Goal: Transaction & Acquisition: Download file/media

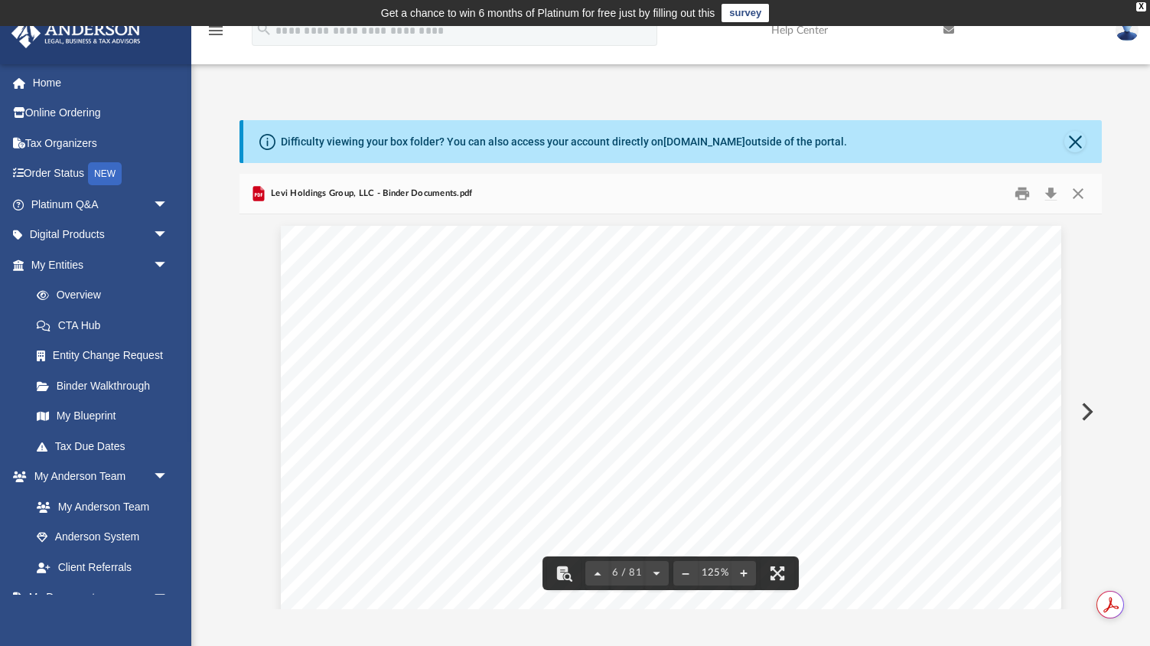
scroll to position [5423, 0]
click at [1069, 192] on button "Close" at bounding box center [1078, 193] width 28 height 24
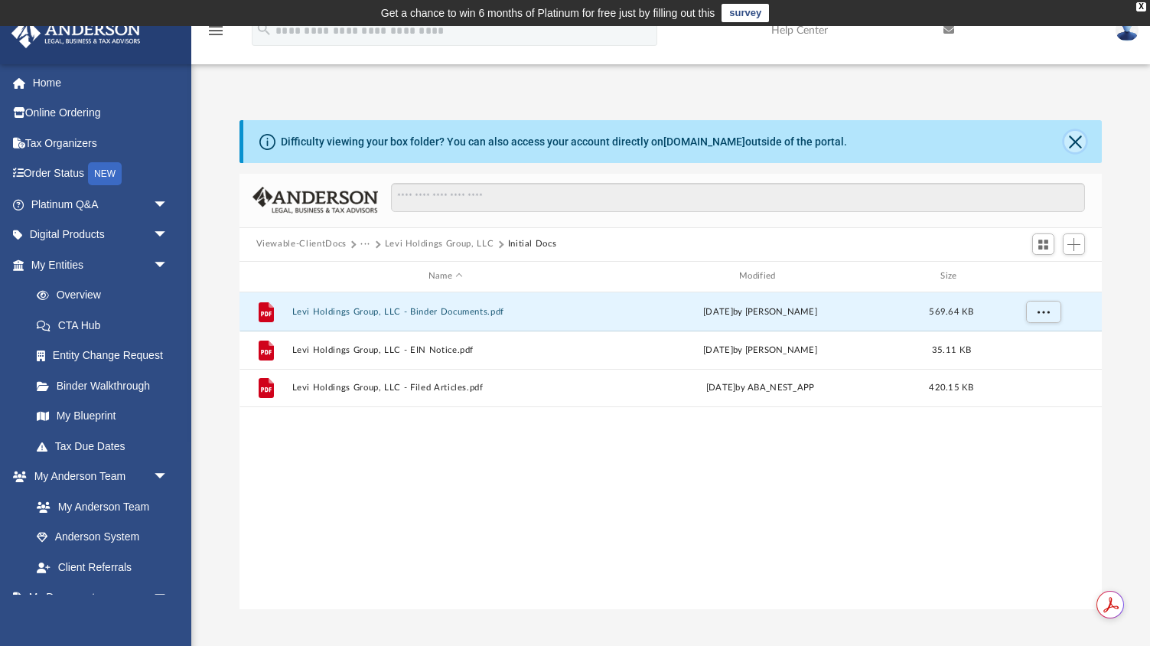
click at [1079, 145] on button "Close" at bounding box center [1074, 141] width 21 height 21
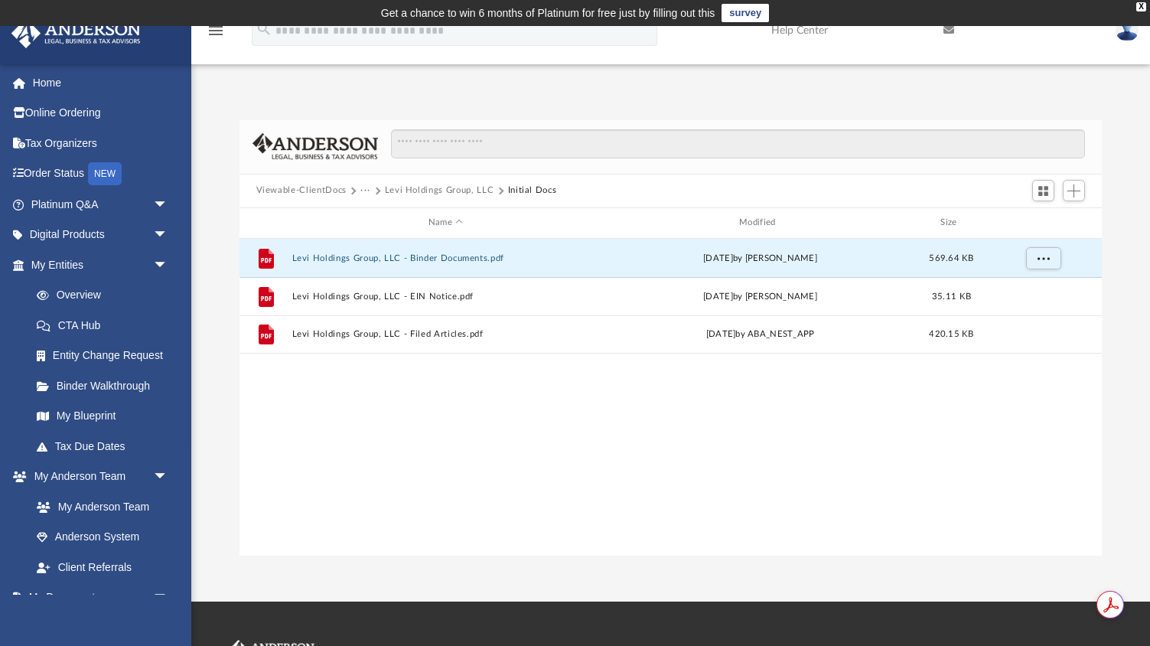
click at [370, 190] on span "···" at bounding box center [372, 191] width 24 height 14
click at [278, 189] on button "Viewable-ClientDocs" at bounding box center [301, 191] width 90 height 14
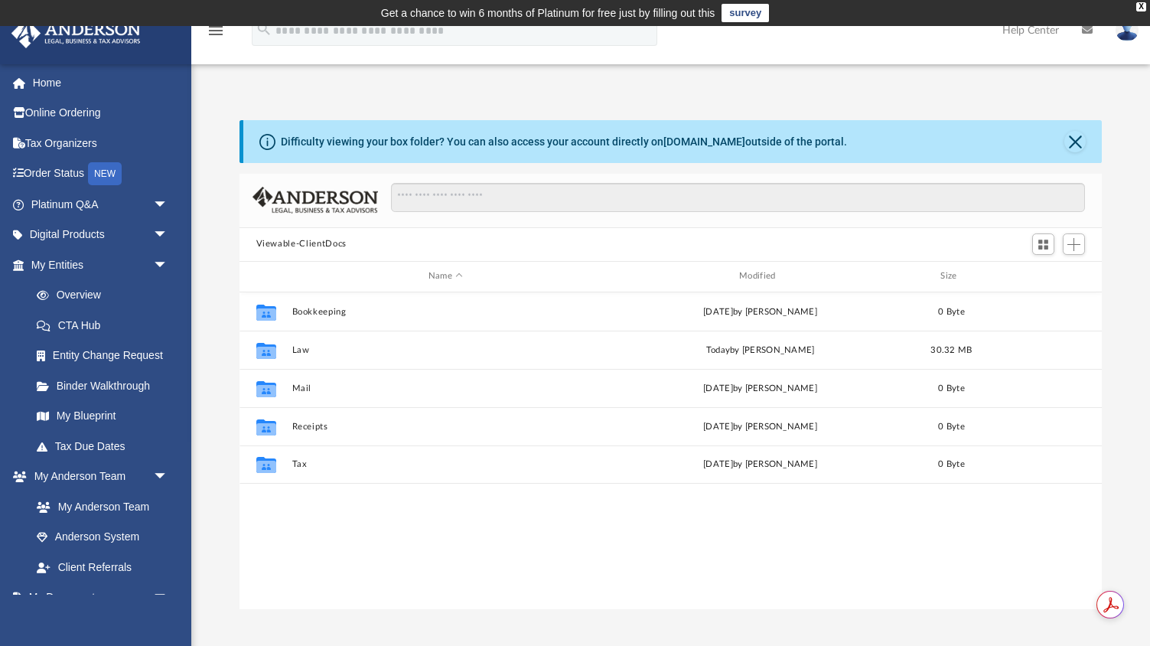
scroll to position [347, 863]
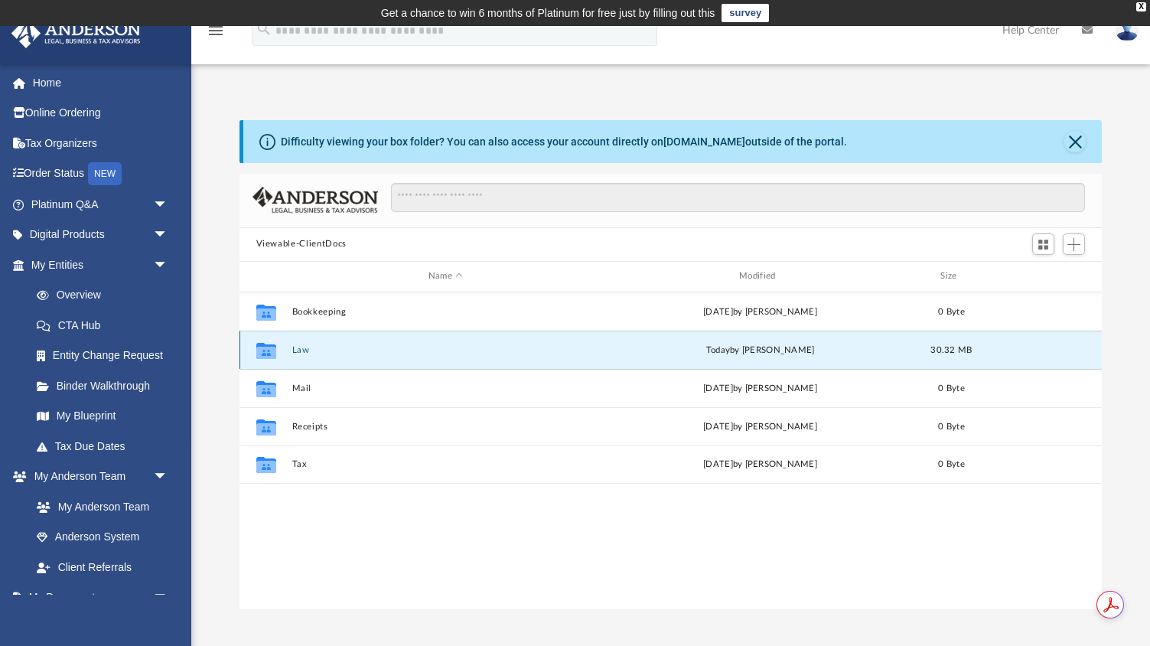
click at [302, 345] on button "Law" at bounding box center [445, 350] width 308 height 10
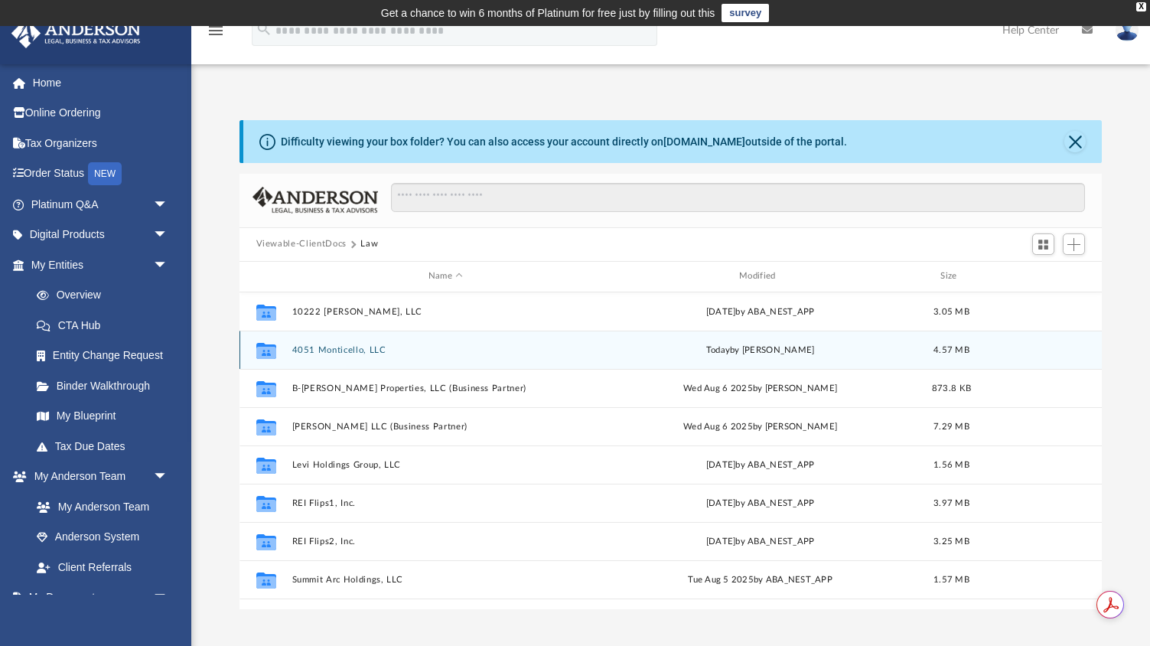
click at [311, 349] on button "4051 Monticello, LLC" at bounding box center [445, 350] width 308 height 10
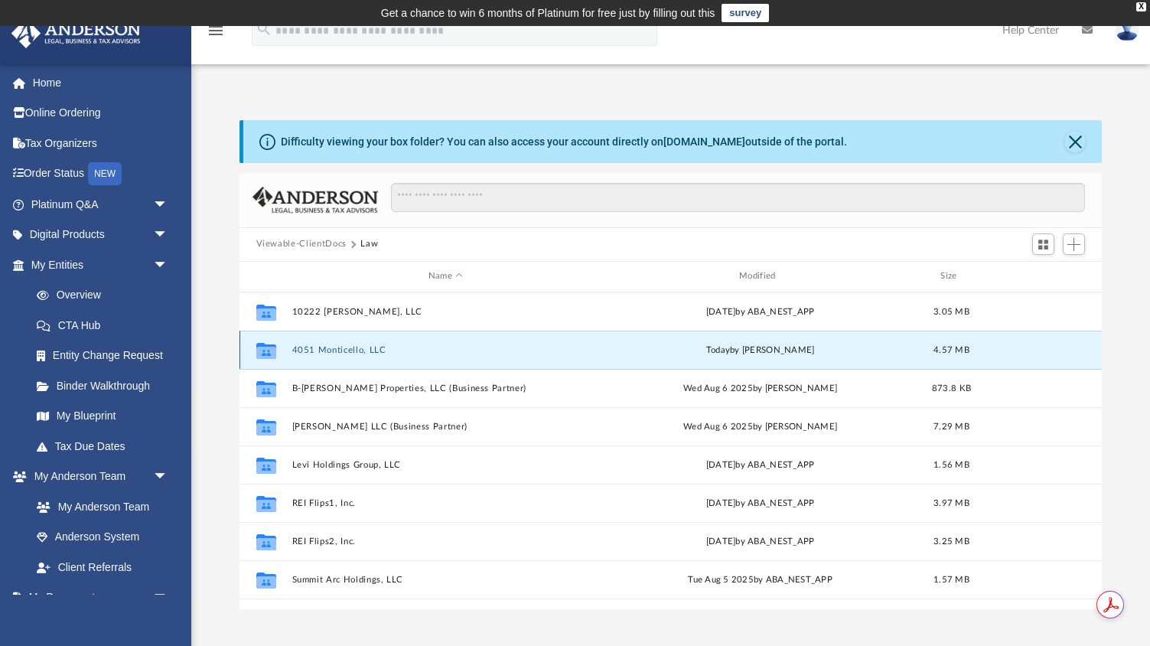
click at [311, 349] on button "4051 Monticello, LLC" at bounding box center [445, 350] width 308 height 10
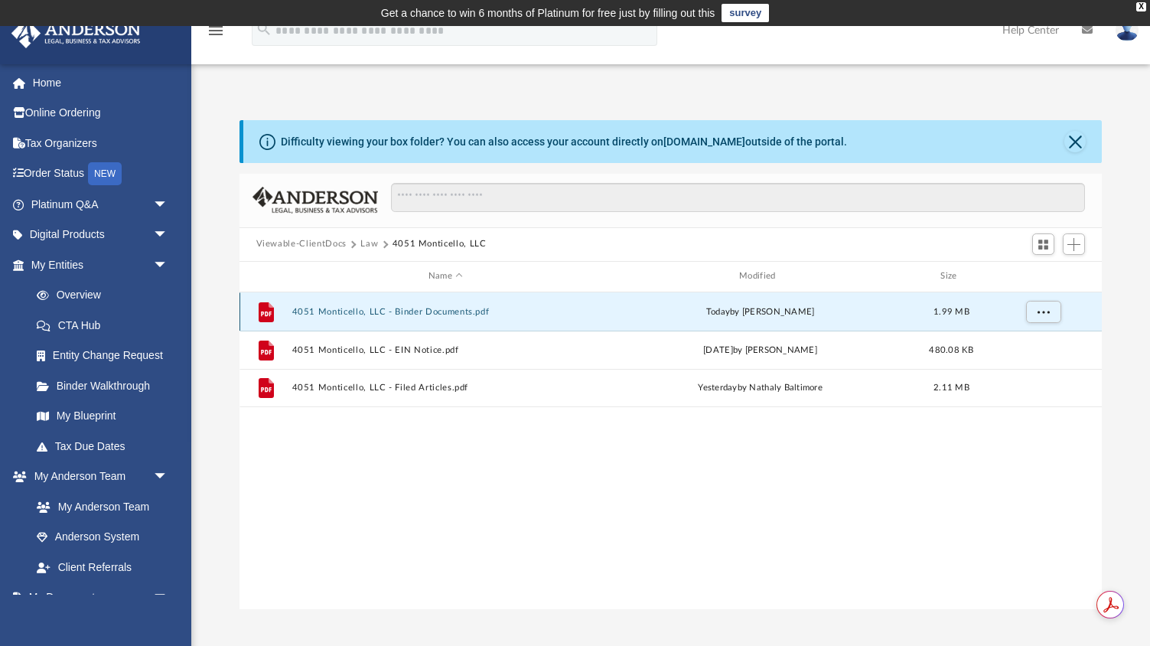
click at [351, 308] on button "4051 Monticello, LLC - Binder Documents.pdf" at bounding box center [445, 312] width 308 height 10
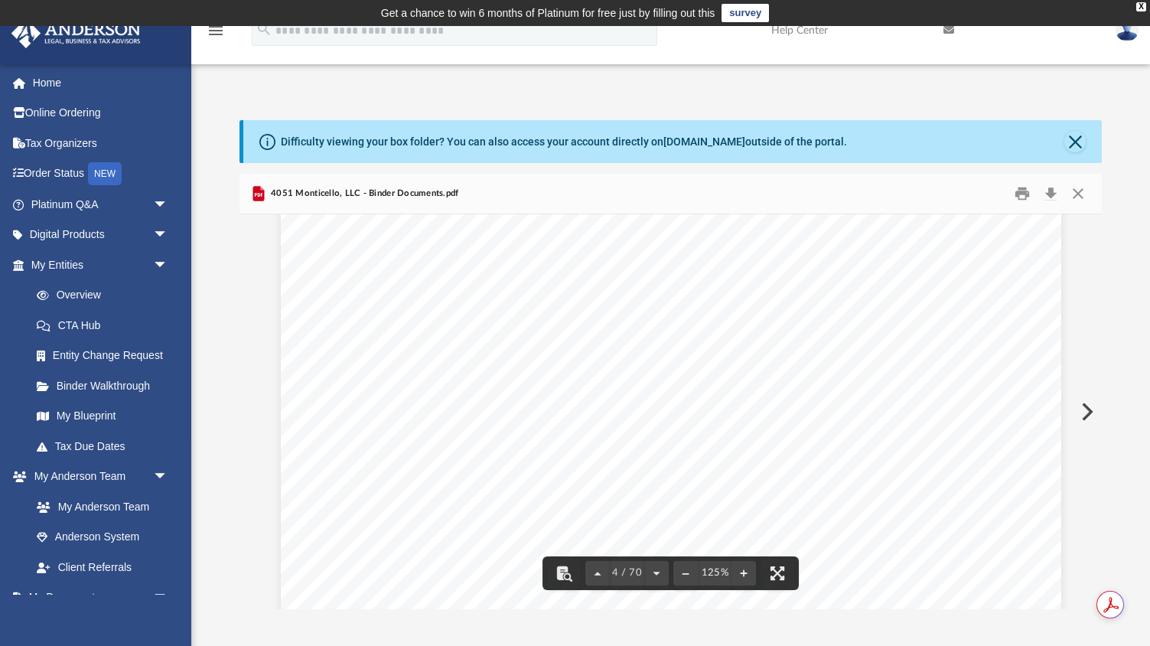
scroll to position [3477, 0]
click at [1047, 198] on button "Download" at bounding box center [1051, 193] width 28 height 24
click at [1078, 142] on button "Close" at bounding box center [1074, 141] width 21 height 21
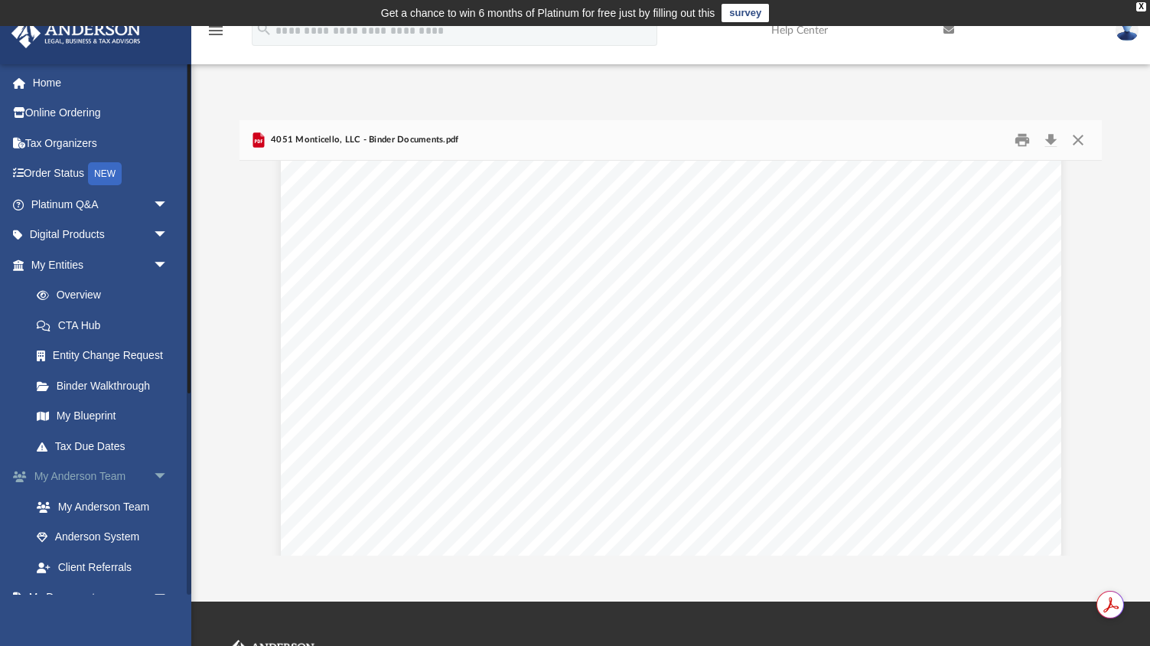
click at [106, 480] on link "My Anderson Team arrow_drop_down" at bounding box center [101, 476] width 181 height 31
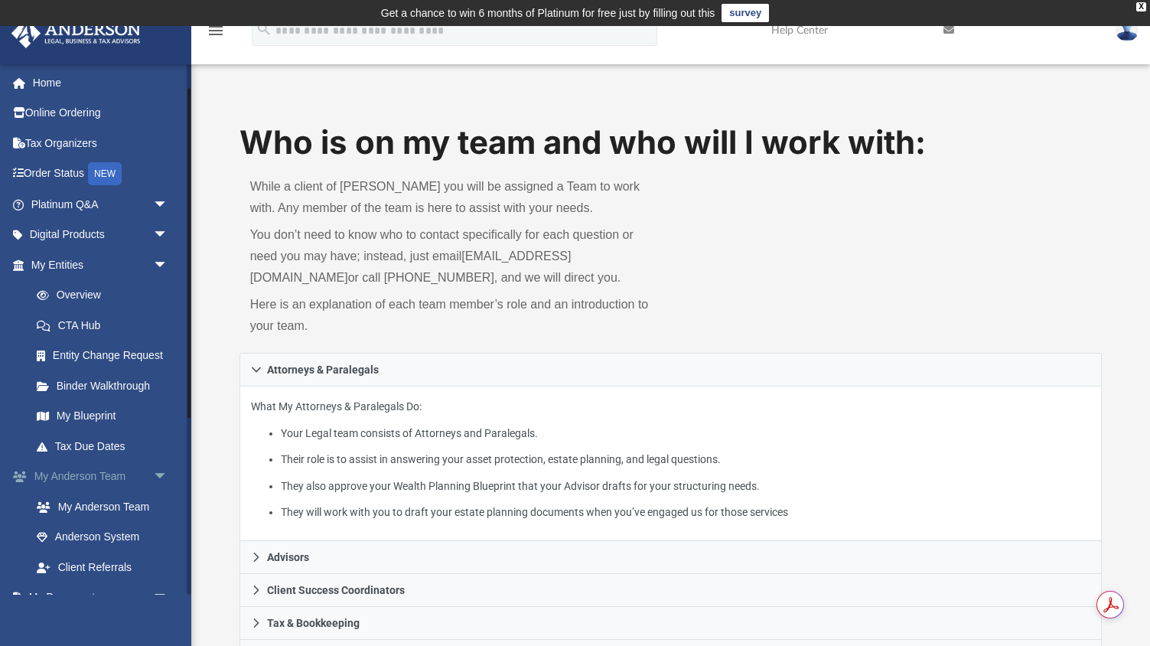
scroll to position [131, 0]
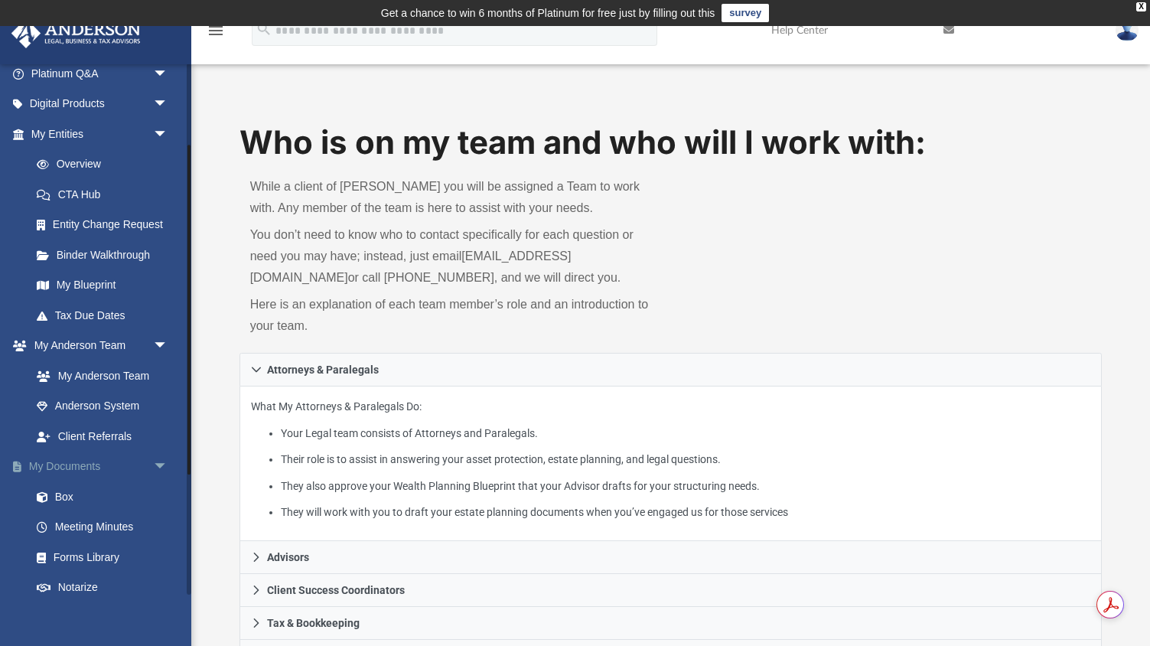
click at [96, 468] on link "My Documents arrow_drop_down" at bounding box center [101, 466] width 181 height 31
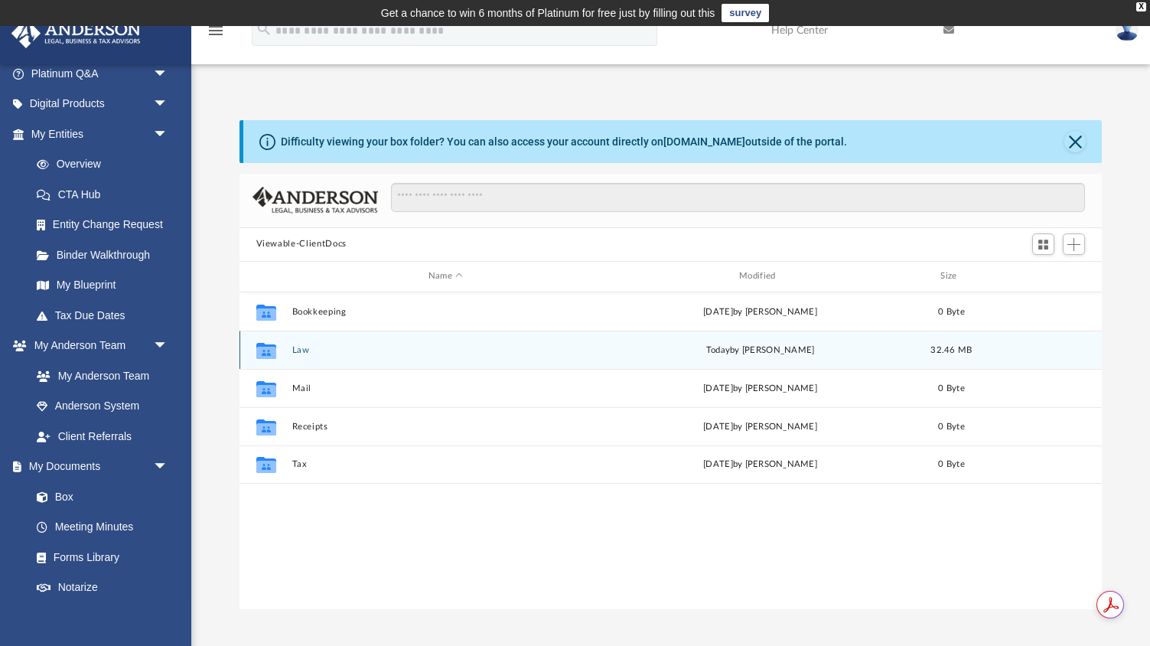
scroll to position [347, 863]
click at [304, 349] on button "Law" at bounding box center [445, 350] width 308 height 10
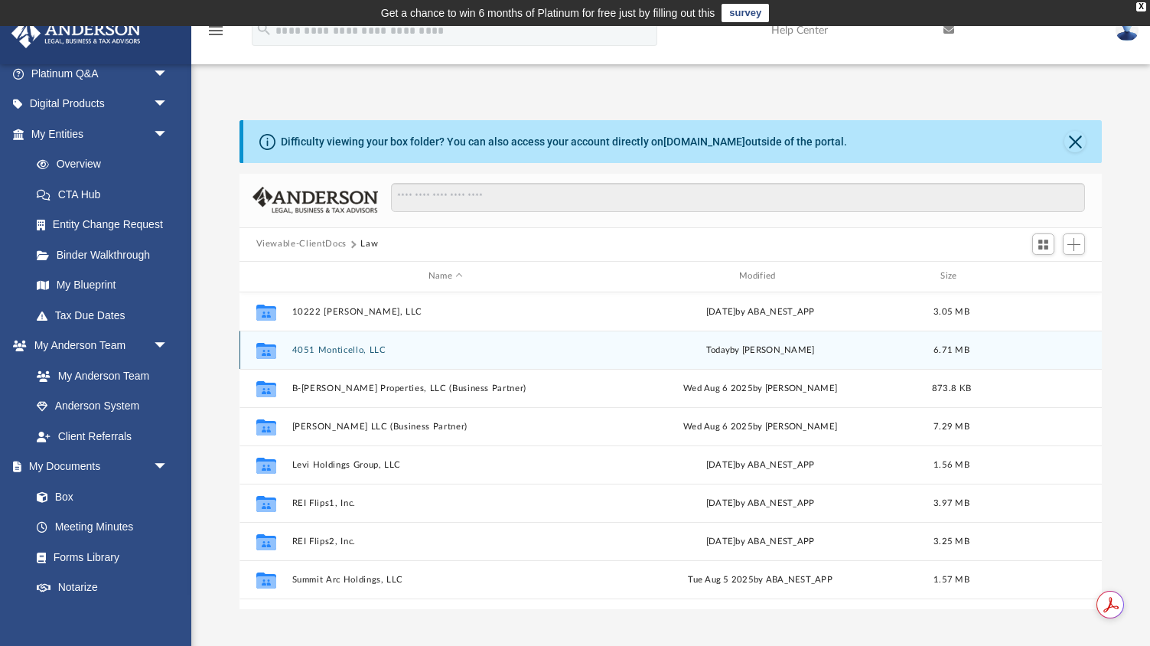
click at [358, 355] on div "Collaborated Folder 4051 Monticello, LLC today by Mary Brooks 6.71 MB" at bounding box center [670, 349] width 863 height 38
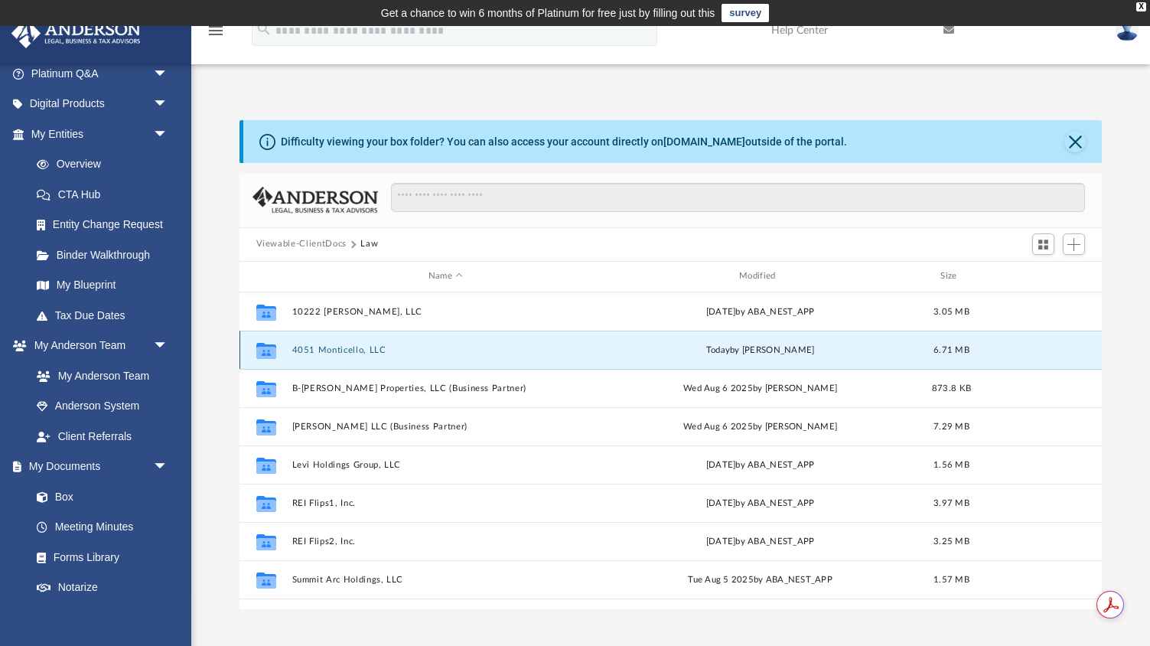
click at [358, 351] on button "4051 Monticello, LLC" at bounding box center [445, 350] width 308 height 10
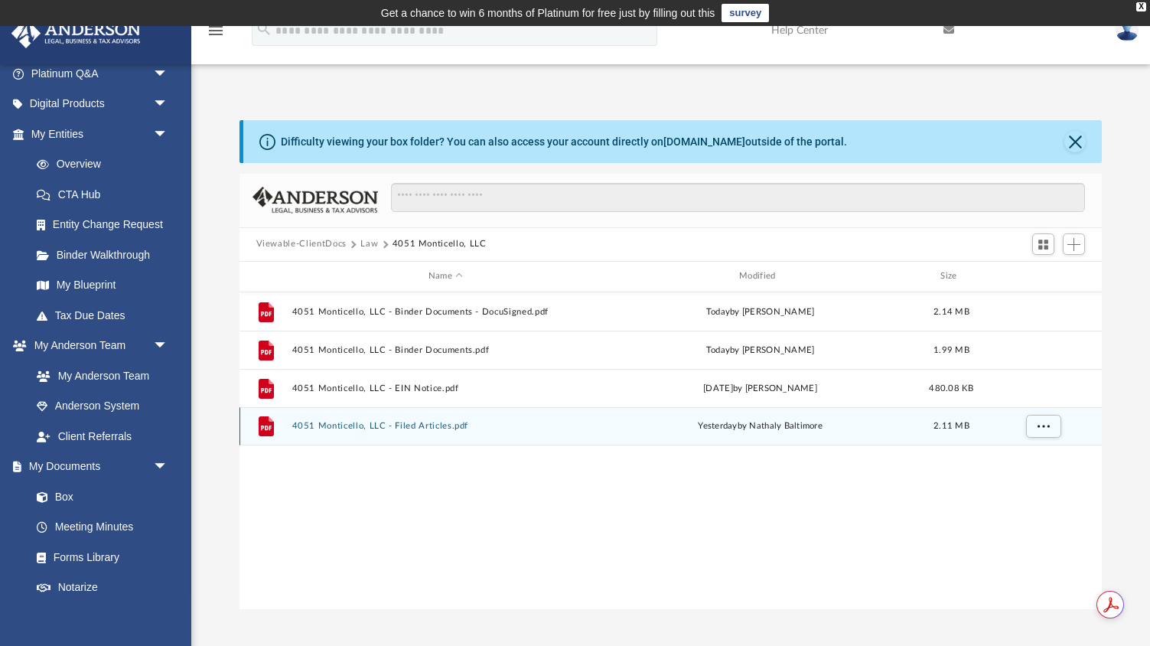
click at [347, 428] on button "4051 Monticello, LLC - Filed Articles.pdf" at bounding box center [445, 426] width 308 height 10
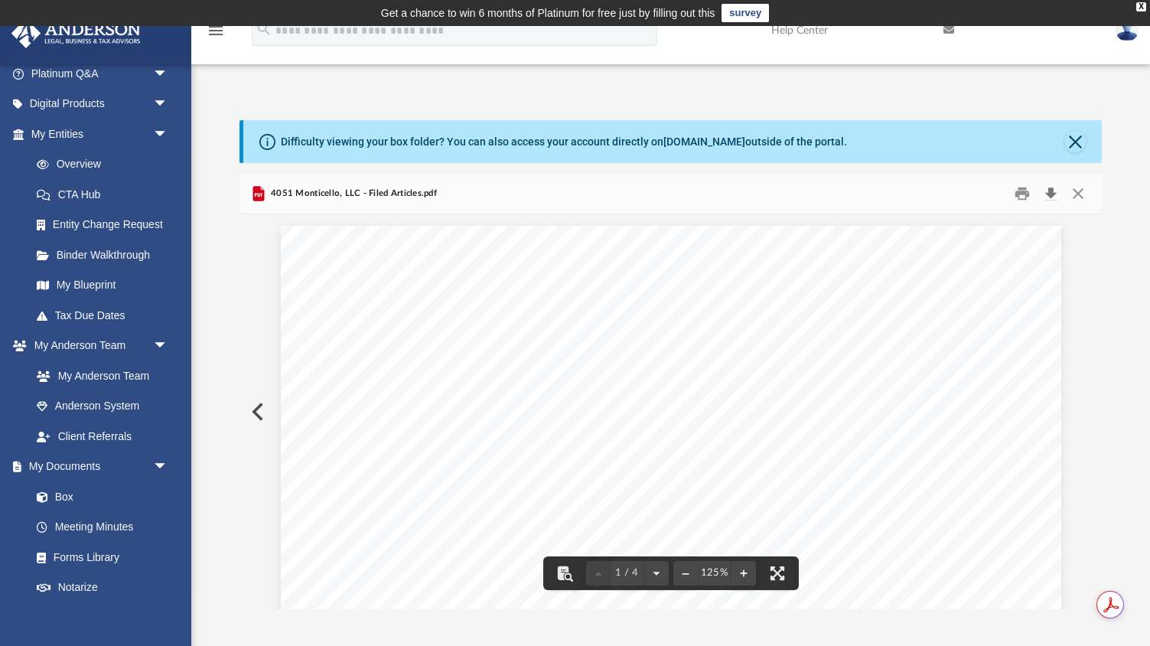
click at [1051, 197] on button "Download" at bounding box center [1051, 193] width 28 height 24
click at [1079, 191] on button "Close" at bounding box center [1078, 193] width 28 height 24
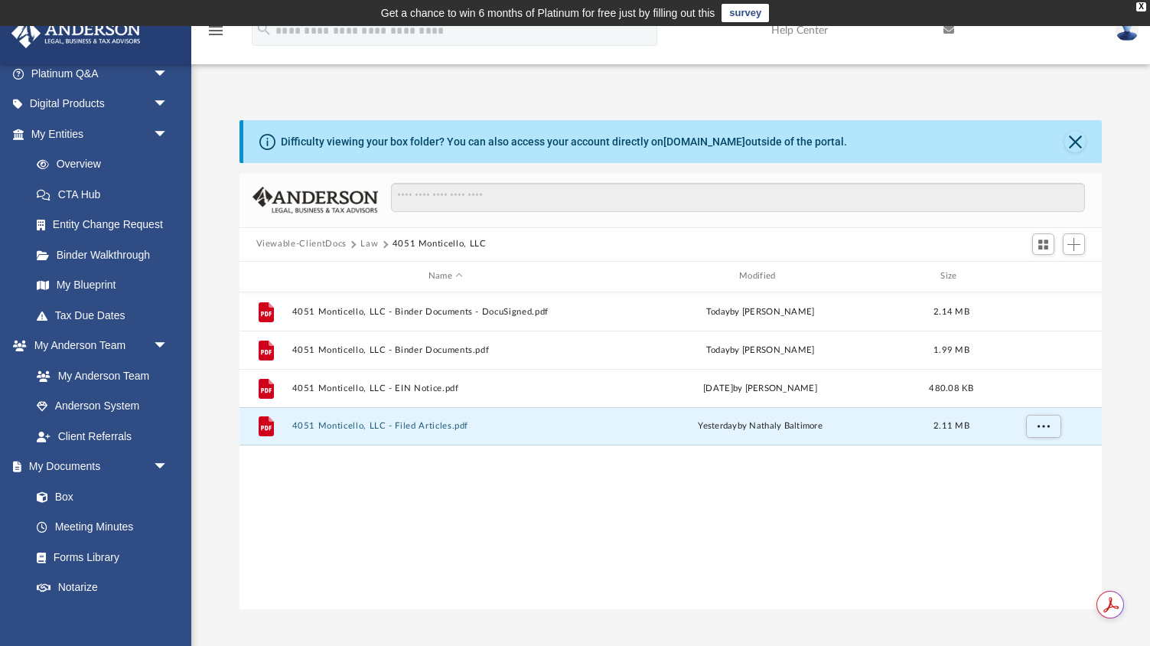
click at [366, 244] on button "Law" at bounding box center [369, 244] width 18 height 14
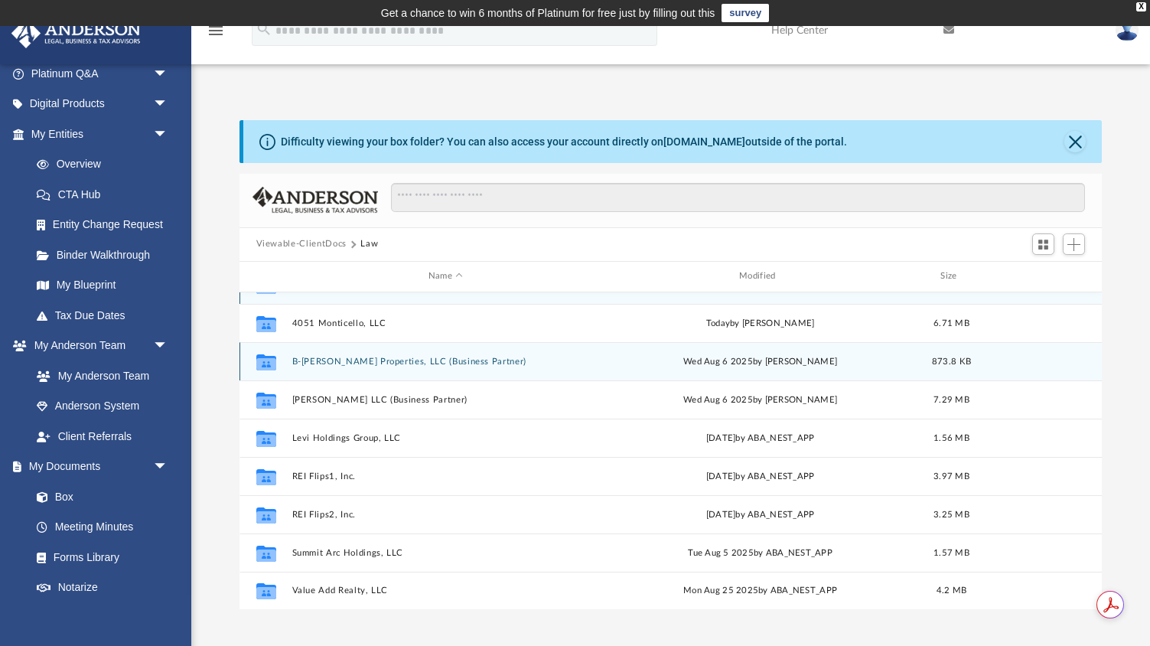
scroll to position [0, 0]
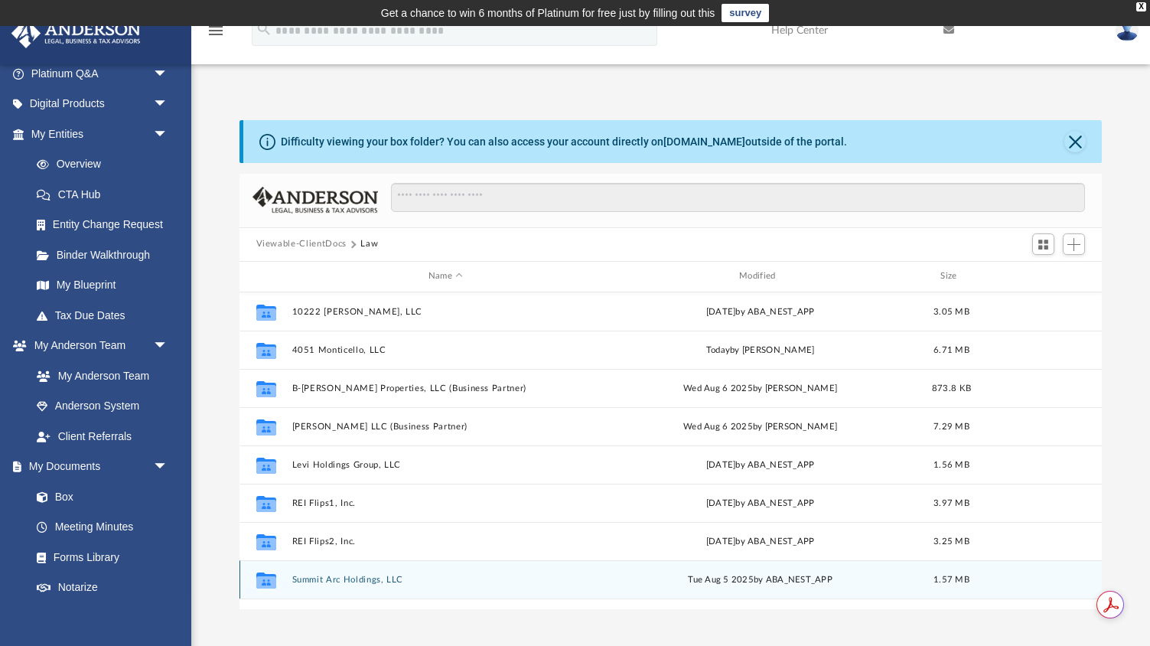
click at [335, 581] on button "Summit Arc Holdings, LLC" at bounding box center [445, 580] width 308 height 10
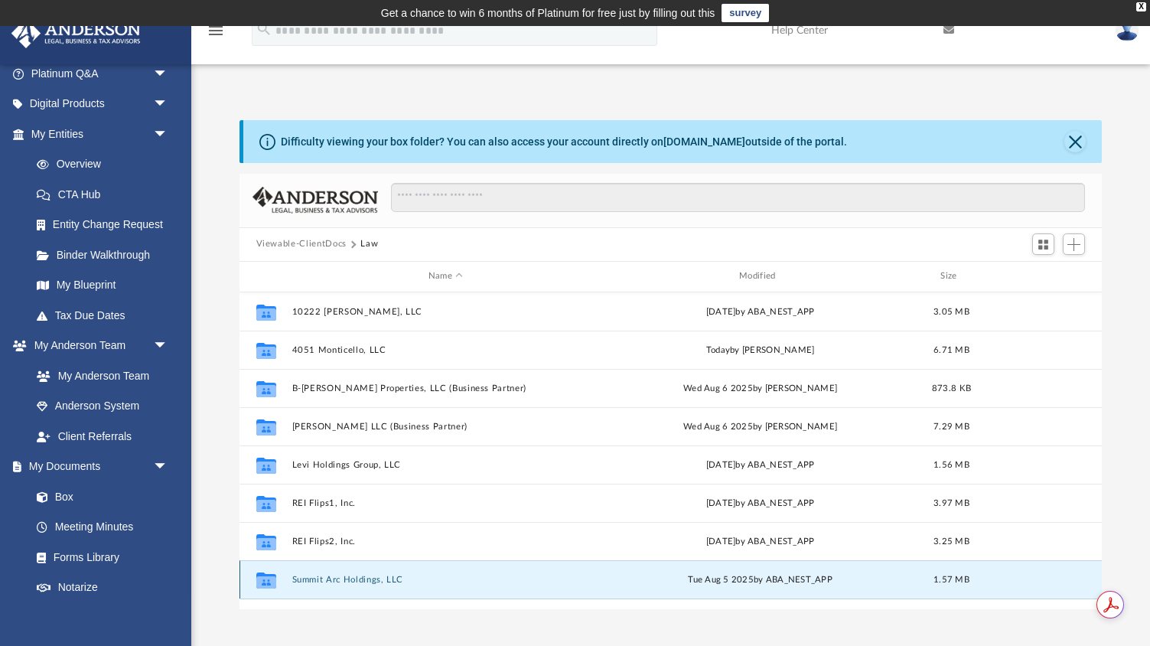
click at [335, 581] on button "Summit Arc Holdings, LLC" at bounding box center [445, 580] width 308 height 10
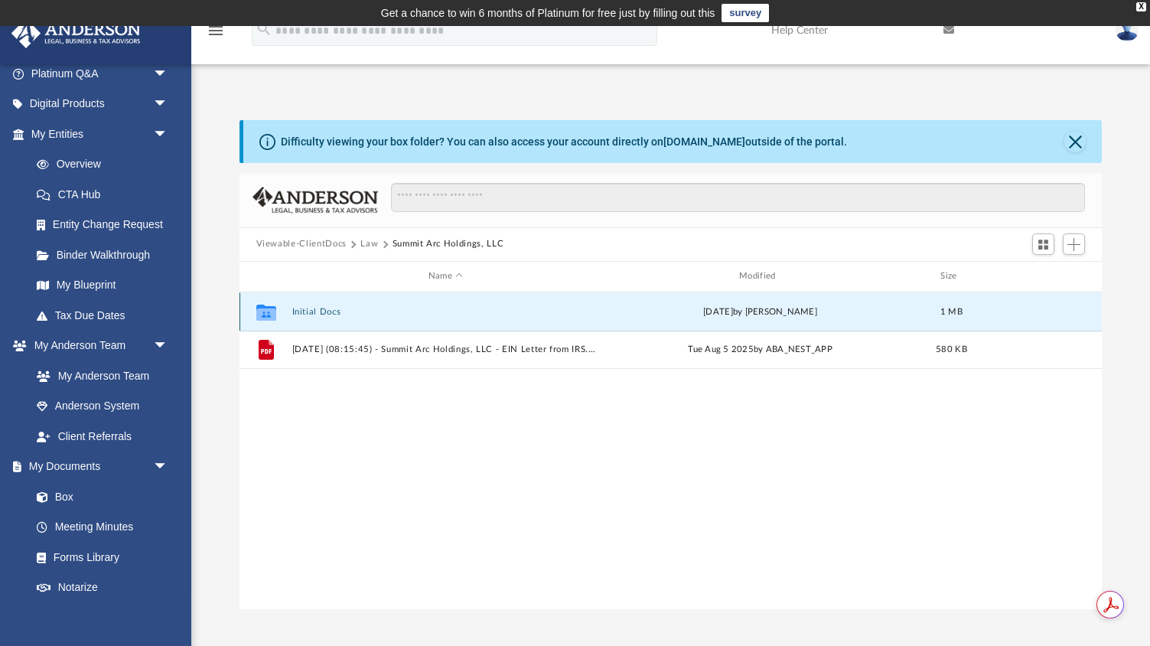
click at [322, 307] on button "Initial Docs" at bounding box center [445, 312] width 308 height 10
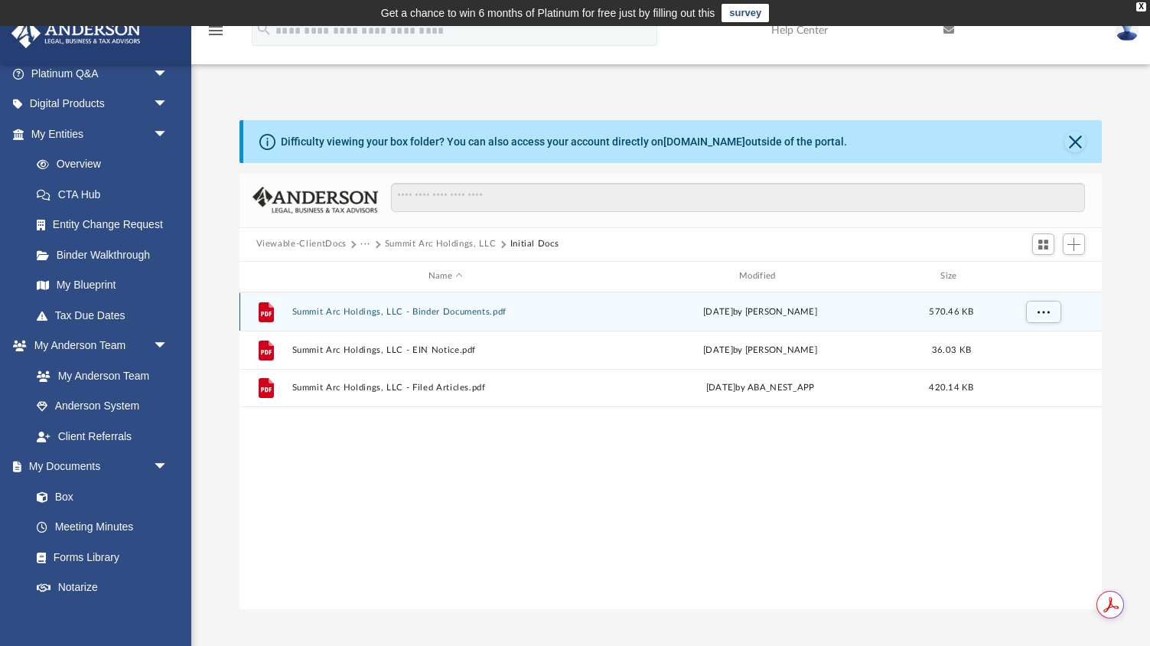
click at [329, 302] on div "File Summit Arc Holdings, LLC - Binder Documents.pdf Mon Jul 28 2025 by Tomas D…" at bounding box center [670, 311] width 863 height 38
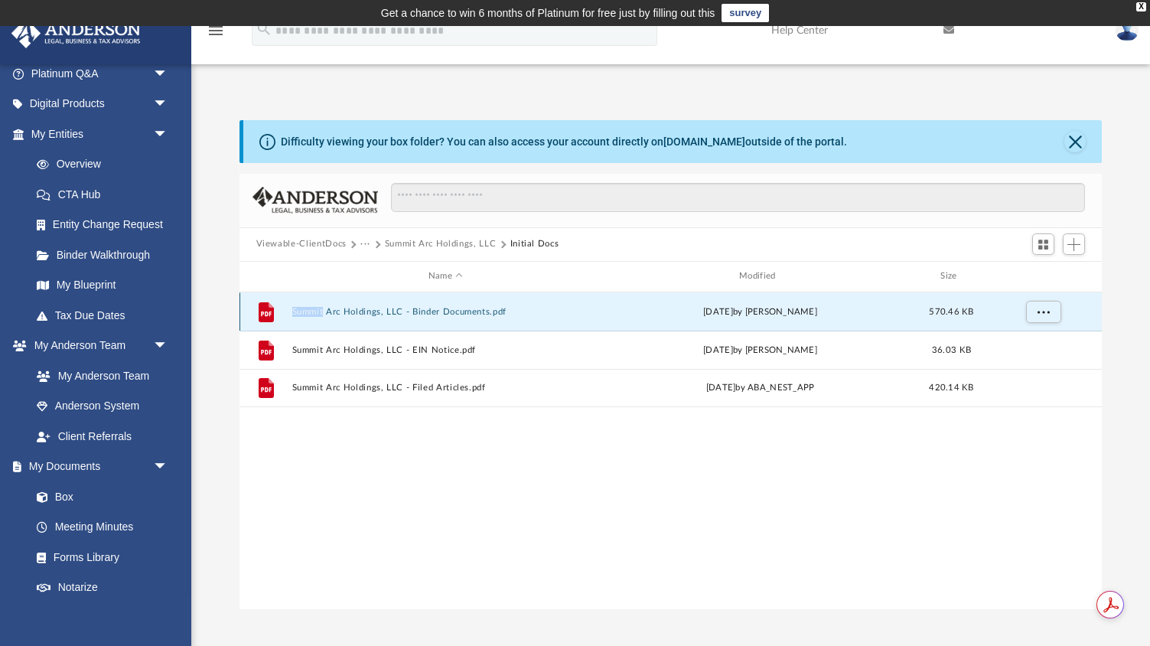
click at [329, 302] on div "File Summit Arc Holdings, LLC - Binder Documents.pdf Mon Jul 28 2025 by Tomas D…" at bounding box center [670, 311] width 863 height 38
click at [326, 303] on div "File Summit Arc Holdings, LLC - Binder Documents.pdf Mon Jul 28 2025 by Tomas D…" at bounding box center [670, 311] width 863 height 38
click at [326, 311] on button "Summit Arc Holdings, LLC - Binder Documents.pdf" at bounding box center [445, 312] width 308 height 10
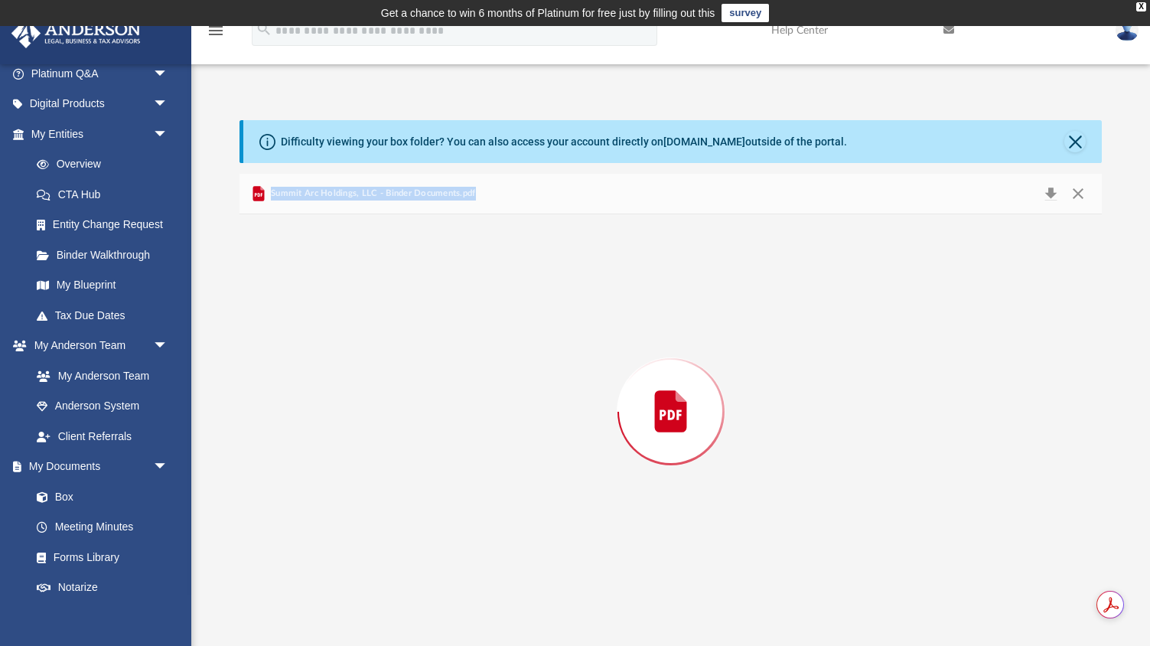
click at [326, 311] on div "Preview" at bounding box center [670, 411] width 863 height 395
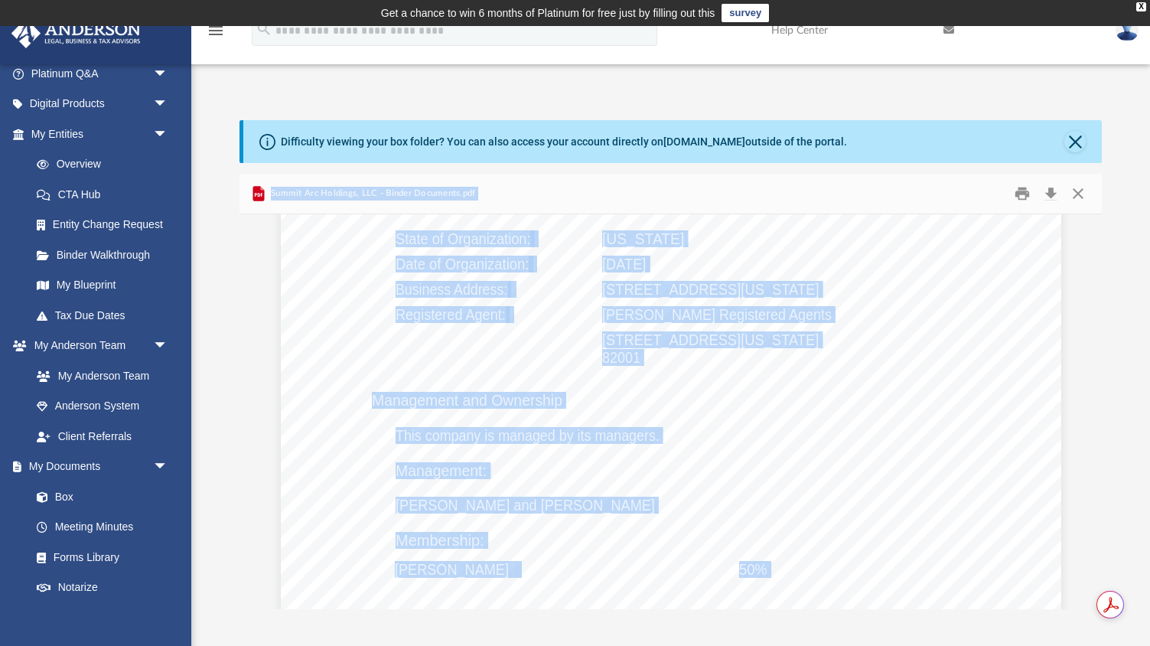
scroll to position [1185, 0]
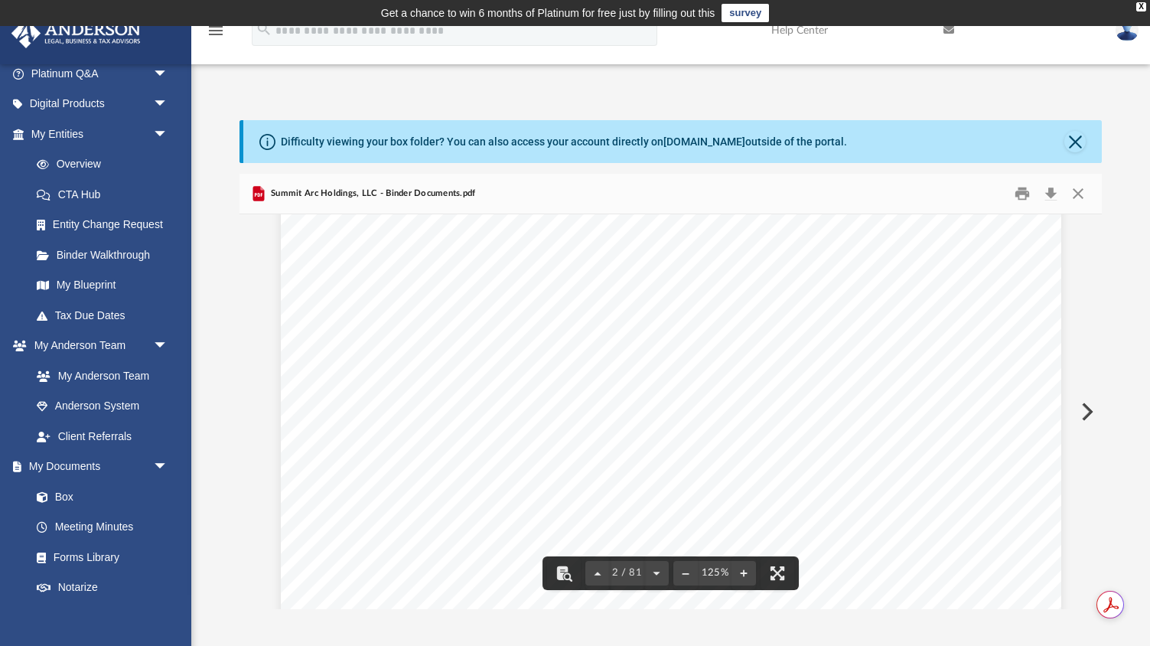
click at [627, 342] on span "[STREET_ADDRESS][US_STATE]" at bounding box center [710, 344] width 216 height 15
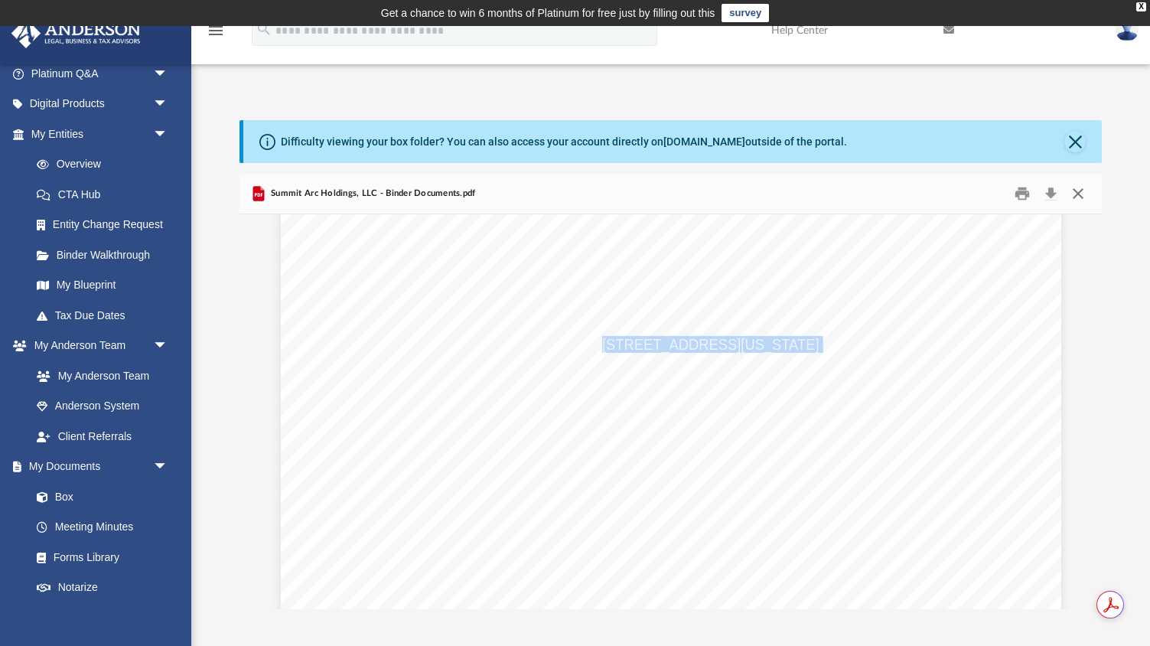
click at [1078, 191] on button "Close" at bounding box center [1078, 193] width 28 height 24
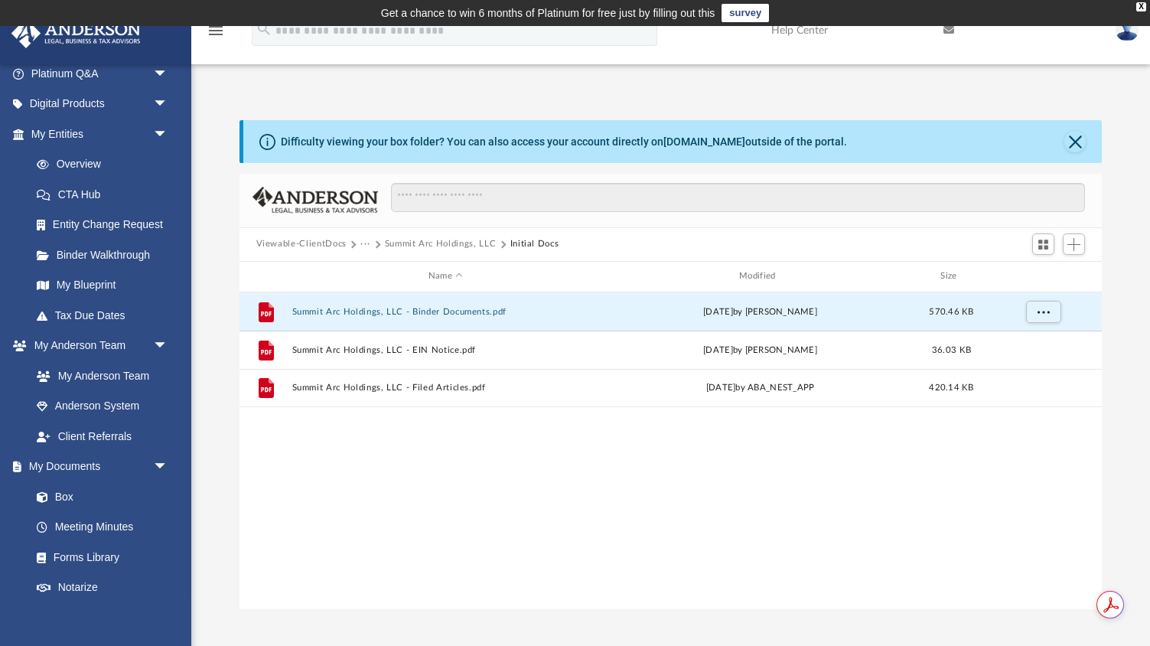
click at [363, 242] on button "···" at bounding box center [365, 244] width 10 height 14
click at [375, 265] on li "Law" at bounding box center [378, 270] width 18 height 16
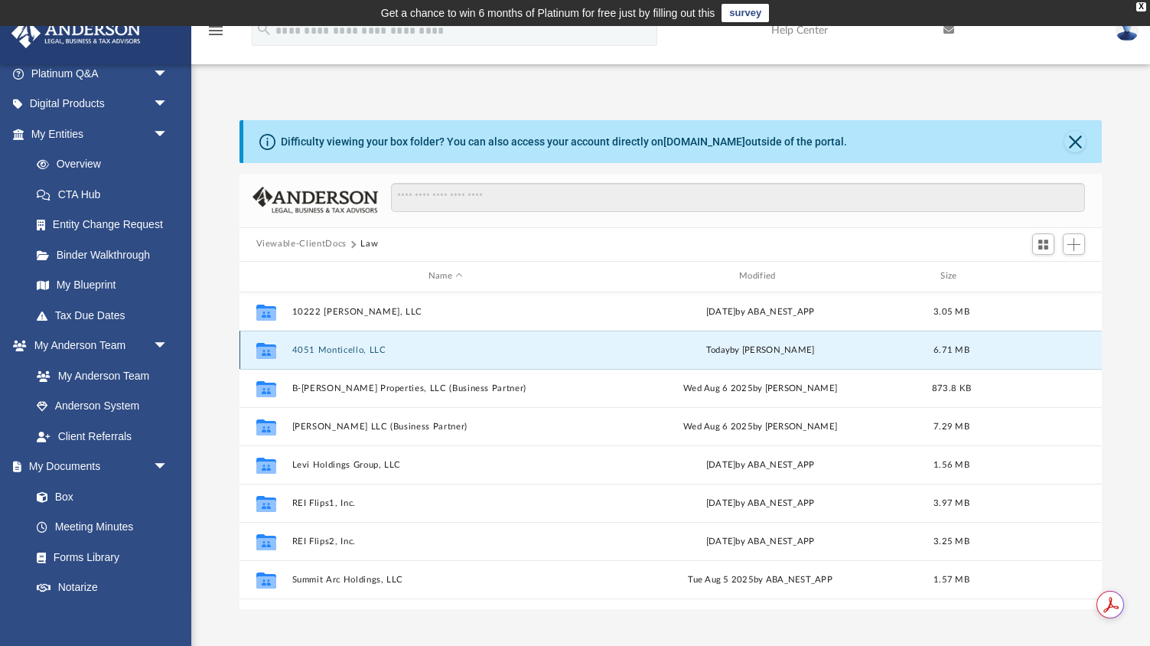
click at [342, 349] on button "4051 Monticello, LLC" at bounding box center [445, 350] width 308 height 10
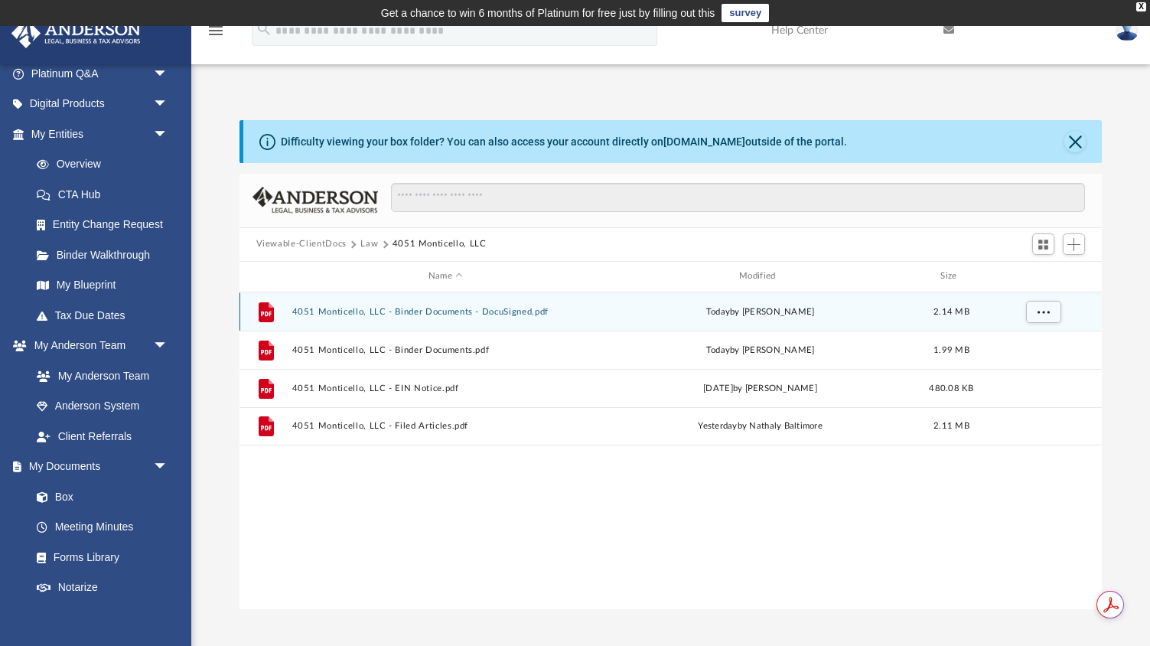
click at [386, 314] on button "4051 Monticello, LLC - Binder Documents - DocuSigned.pdf" at bounding box center [445, 312] width 308 height 10
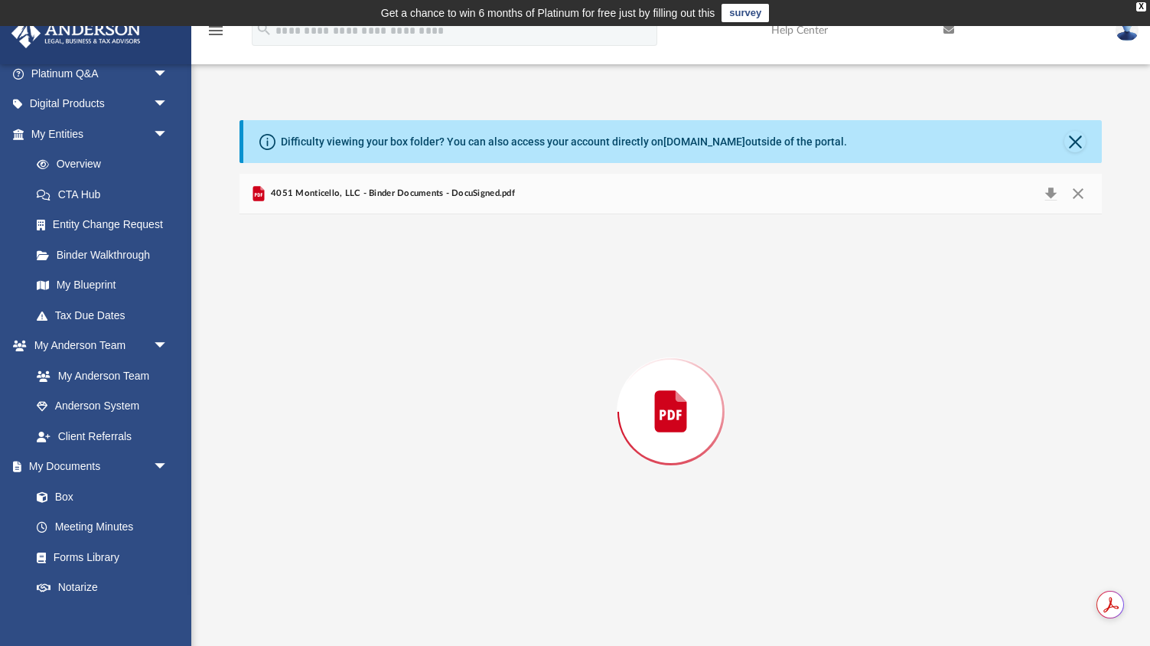
click at [386, 314] on div "Preview" at bounding box center [670, 411] width 863 height 395
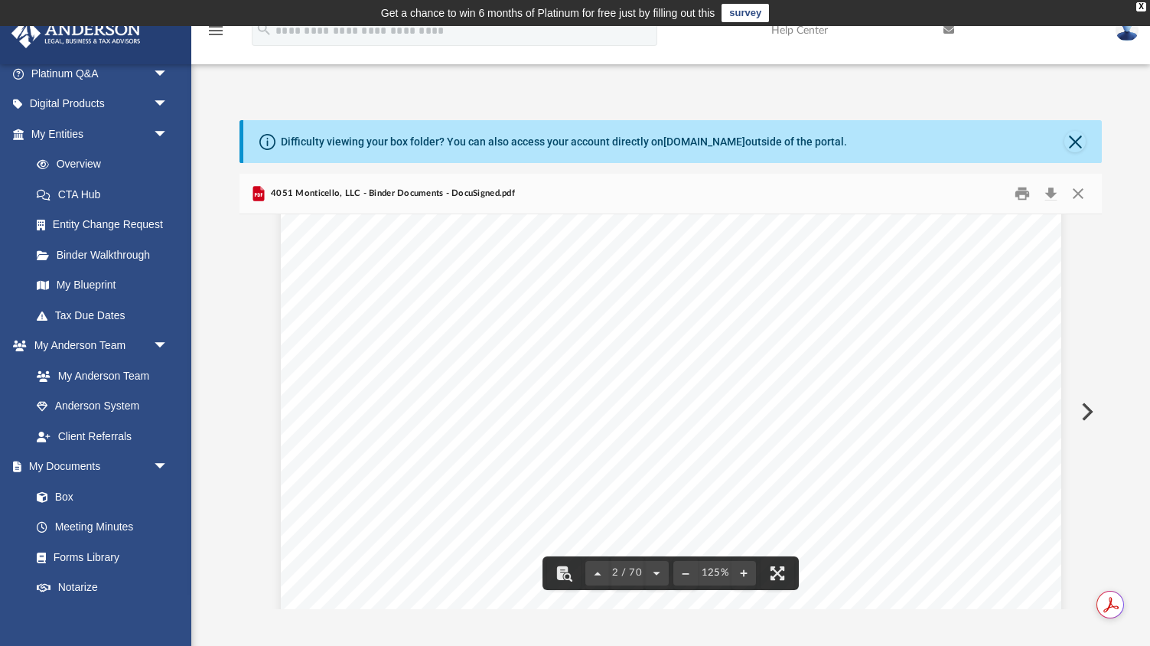
click at [672, 288] on span "3225 McLeod Drive, Suite 100, Las Vegas, Nevada 89121" at bounding box center [775, 287] width 348 height 15
click at [1075, 194] on button "Close" at bounding box center [1078, 193] width 28 height 24
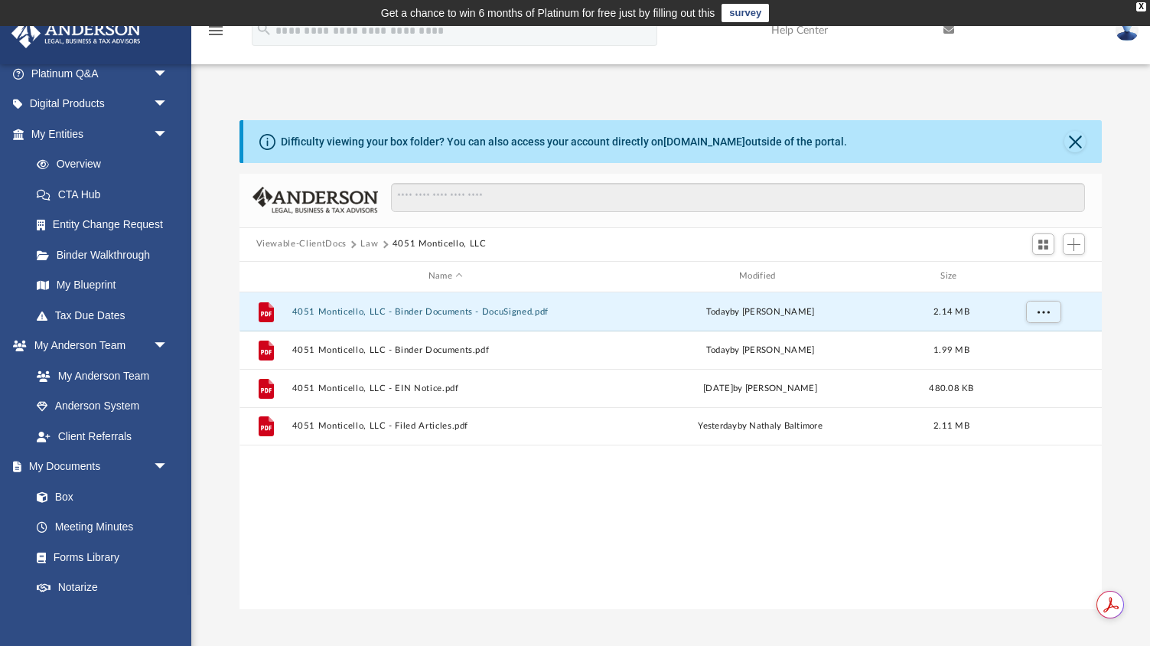
click at [370, 243] on button "Law" at bounding box center [369, 244] width 18 height 14
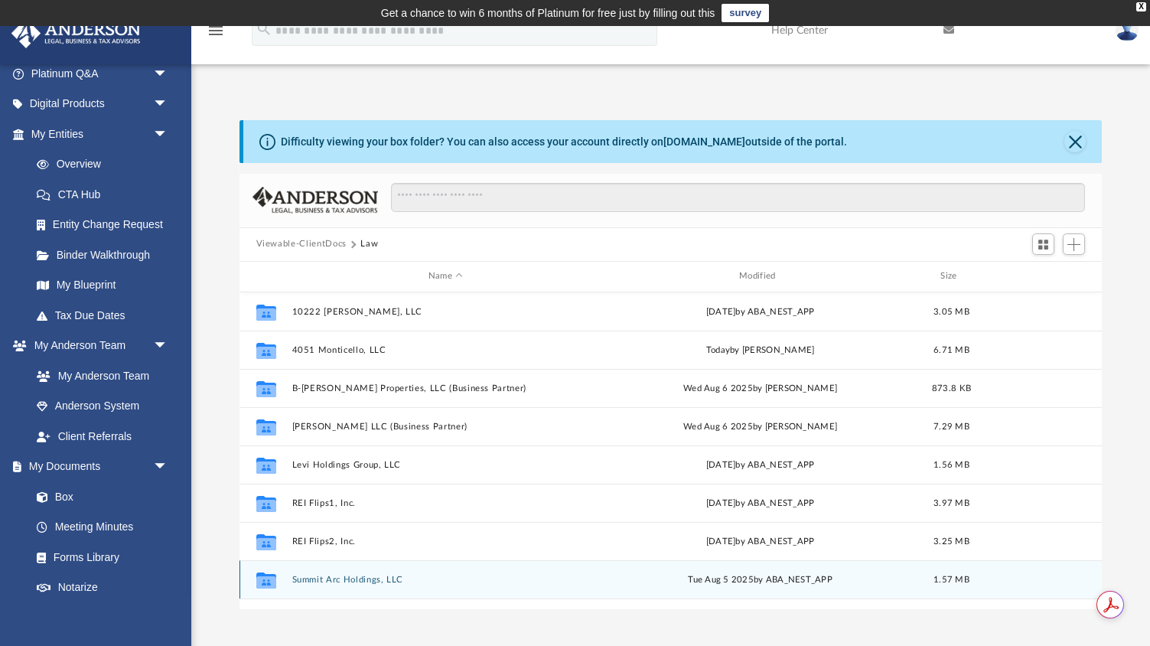
click at [334, 575] on button "Summit Arc Holdings, LLC" at bounding box center [445, 580] width 308 height 10
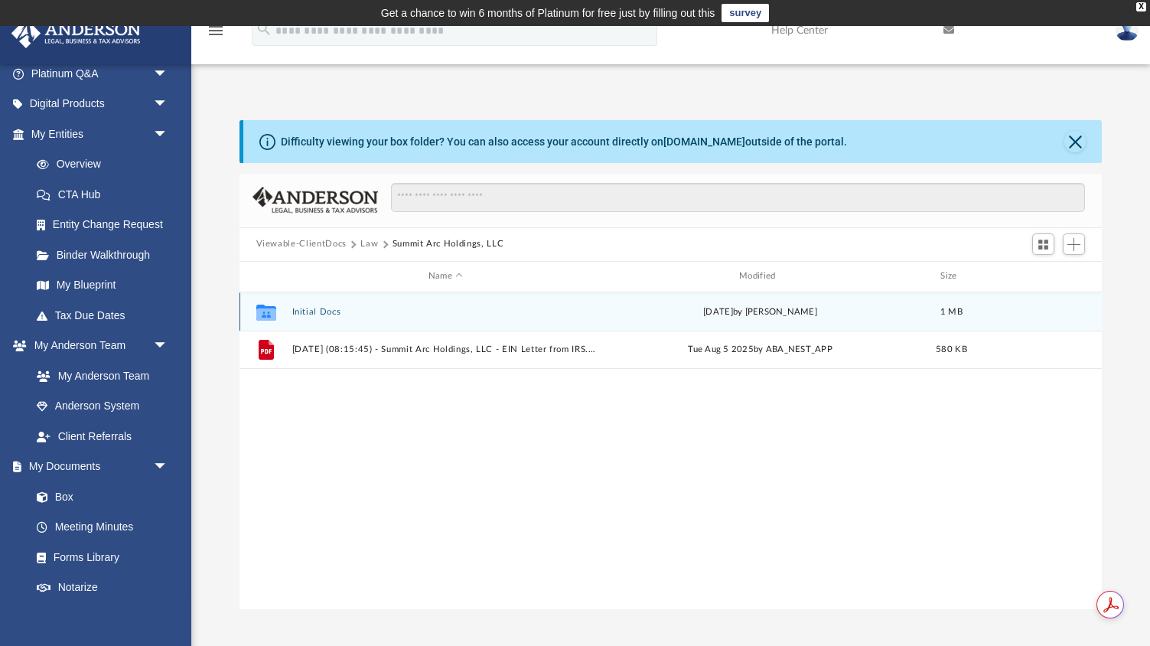
click at [316, 305] on div "Collaborated Folder Initial Docs Mon Jul 28 2025 by Tomas Diaz-Marin 1 MB" at bounding box center [670, 311] width 863 height 38
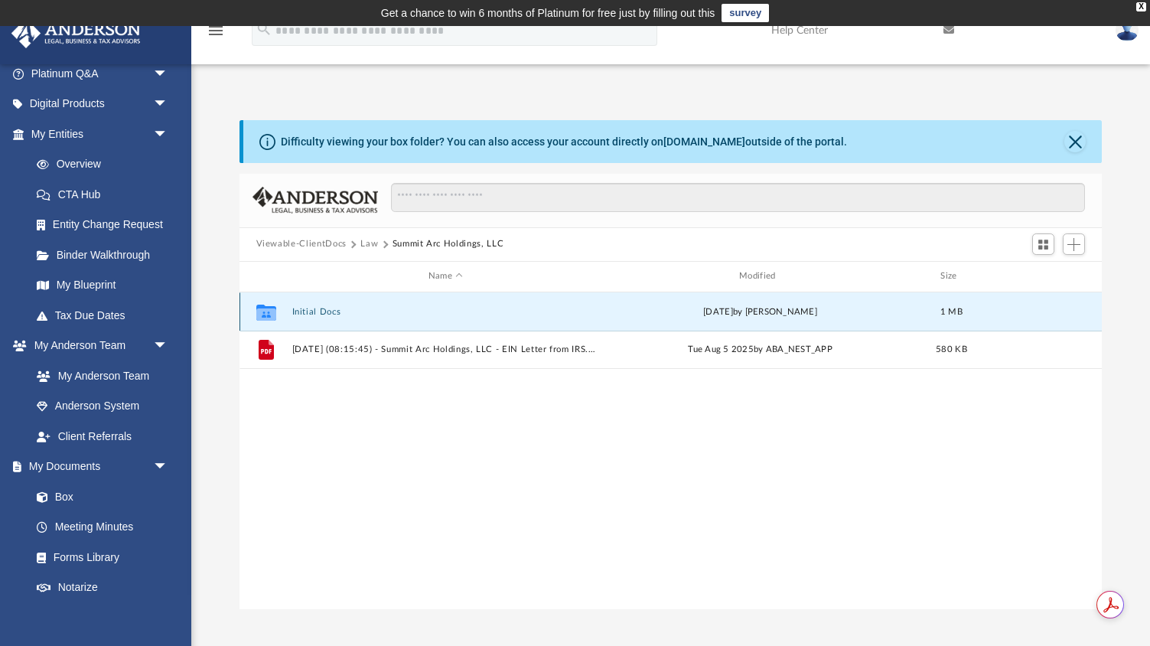
click at [311, 317] on div "Collaborated Folder Initial Docs Mon Jul 28 2025 by Tomas Diaz-Marin 1 MB" at bounding box center [670, 311] width 863 height 38
click at [311, 313] on button "Initial Docs" at bounding box center [445, 312] width 308 height 10
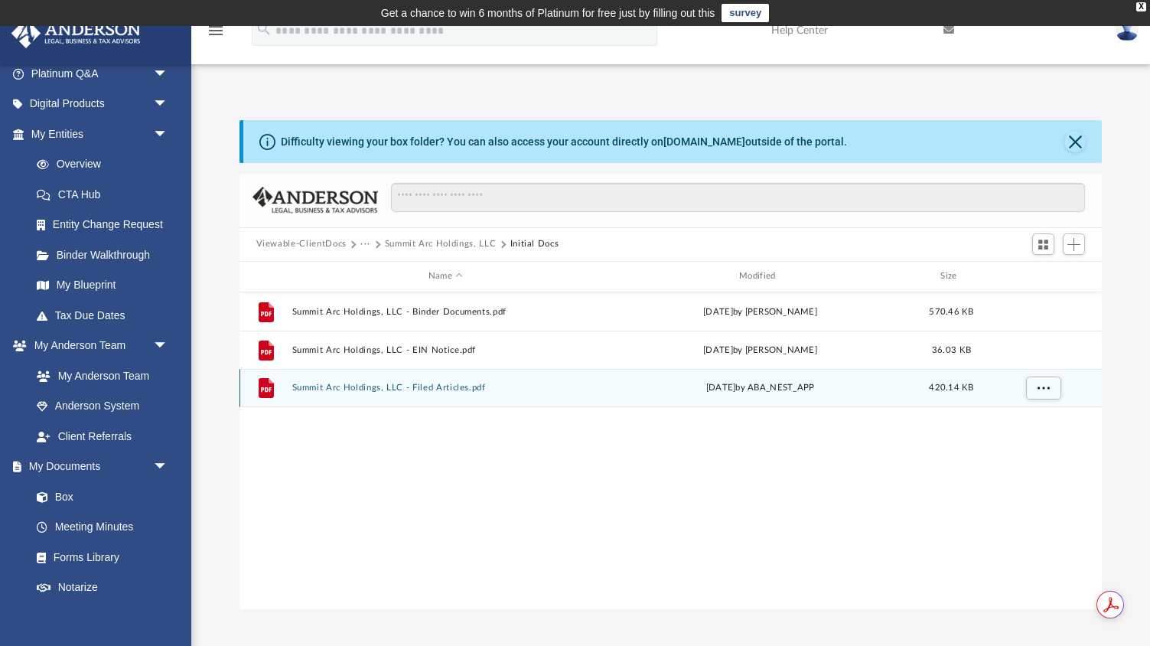
click at [301, 393] on div "File Summit Arc Holdings, LLC - Filed Articles.pdf Sun Jul 27 2025 by ABA_NEST_…" at bounding box center [670, 388] width 863 height 38
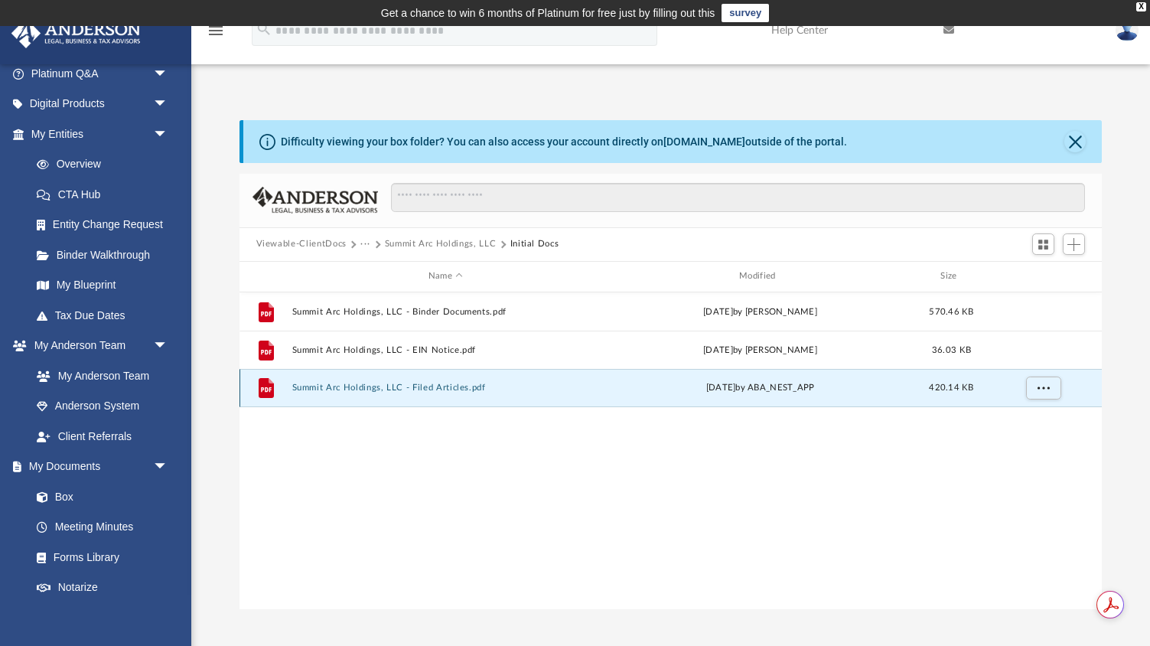
click at [305, 383] on button "Summit Arc Holdings, LLC - Filed Articles.pdf" at bounding box center [445, 387] width 308 height 10
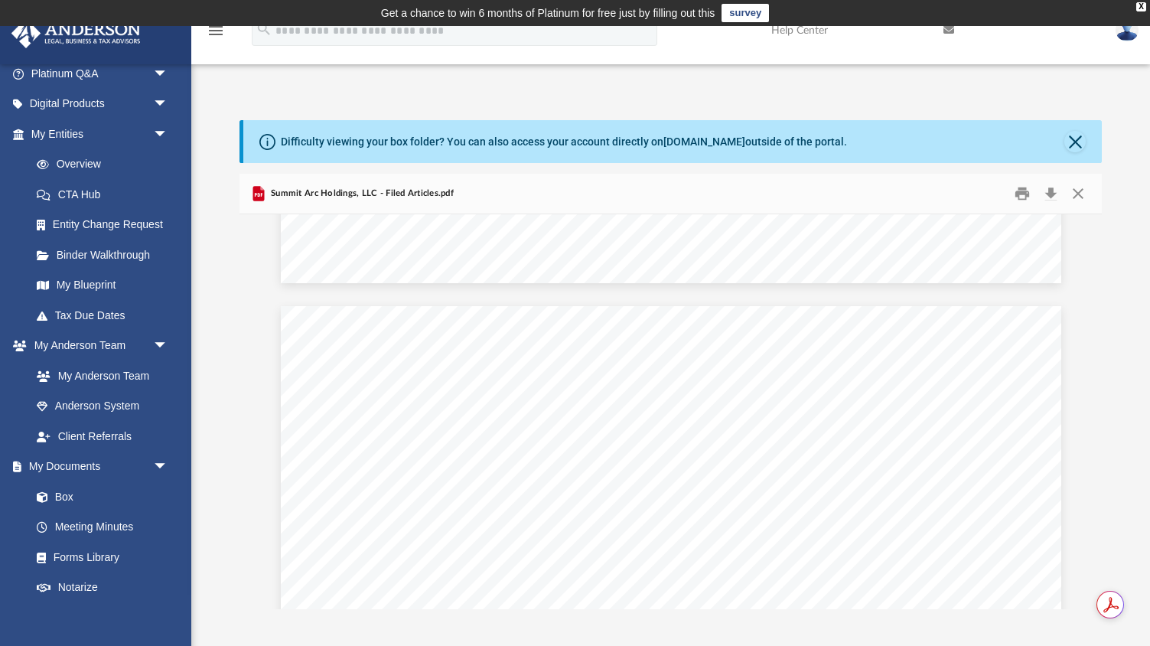
scroll to position [3735, 0]
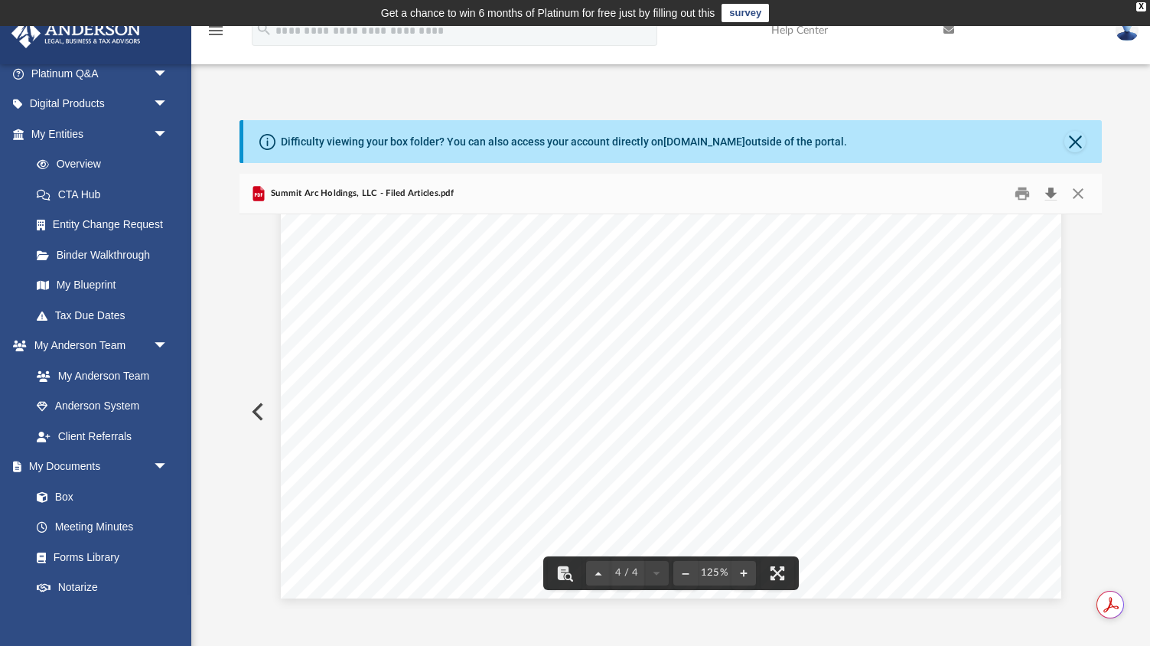
click at [1052, 184] on button "Download" at bounding box center [1051, 193] width 28 height 24
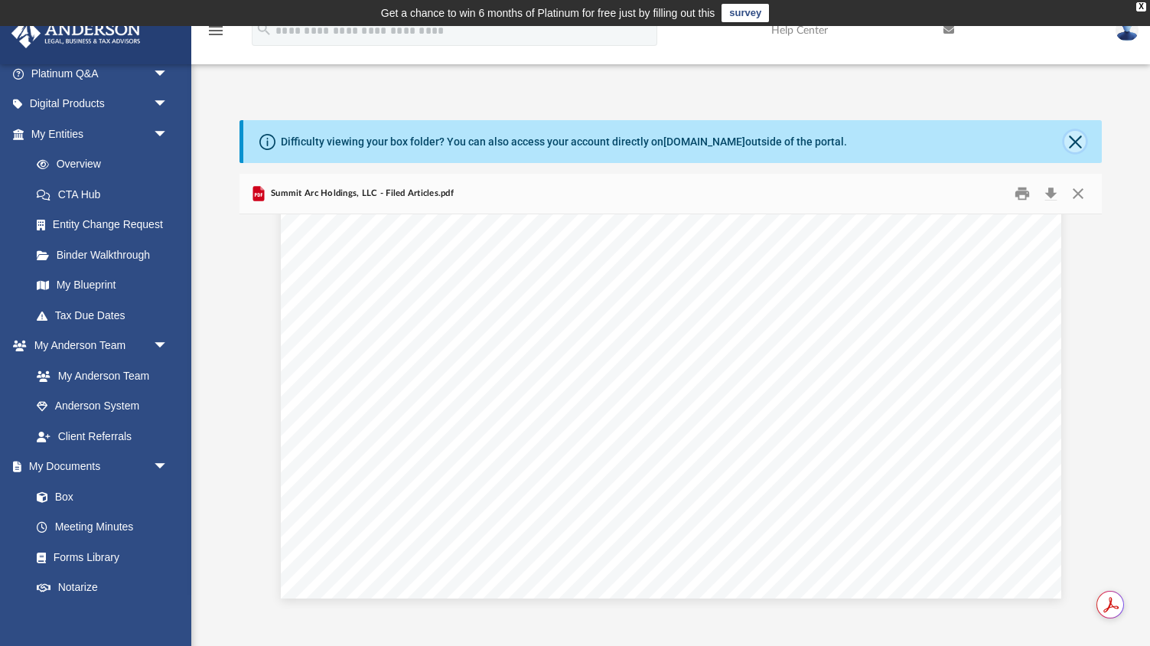
click at [1075, 137] on button "Close" at bounding box center [1074, 141] width 21 height 21
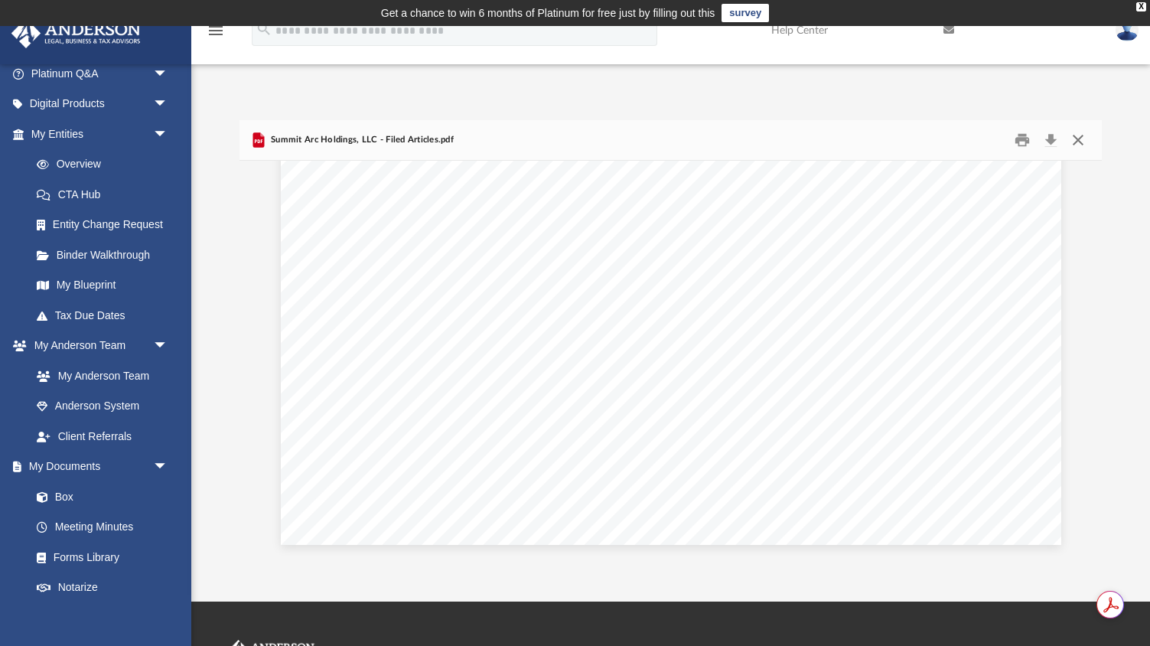
click at [1075, 138] on button "Close" at bounding box center [1078, 140] width 28 height 24
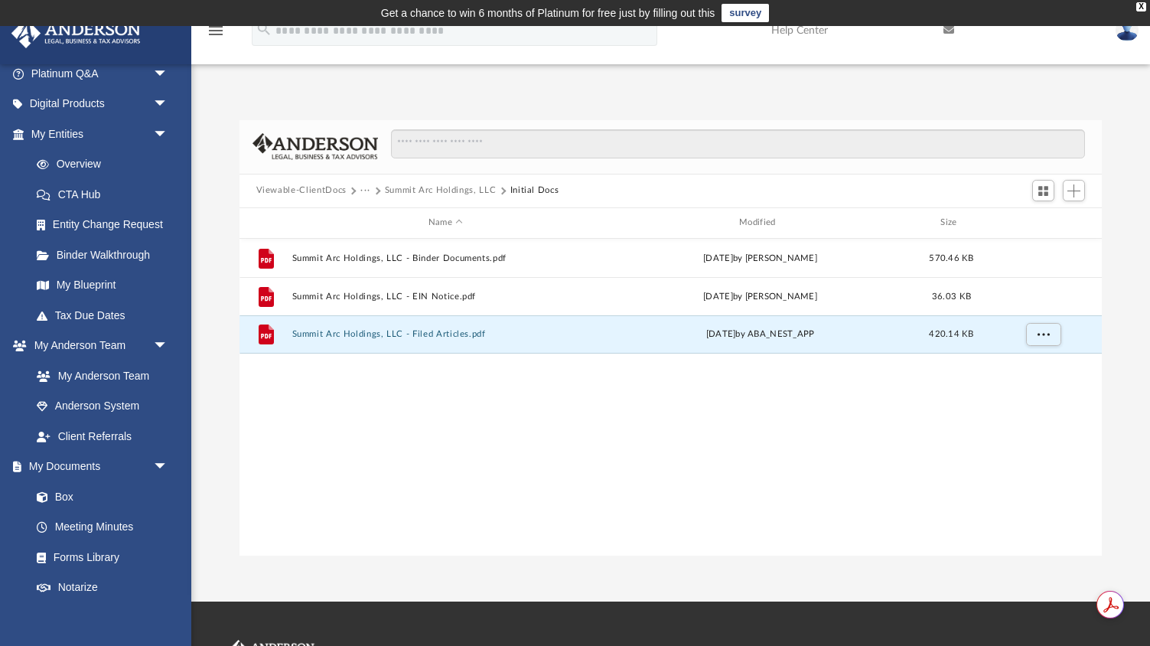
click at [363, 188] on button "···" at bounding box center [365, 191] width 10 height 14
click at [373, 213] on li "Law" at bounding box center [378, 217] width 18 height 16
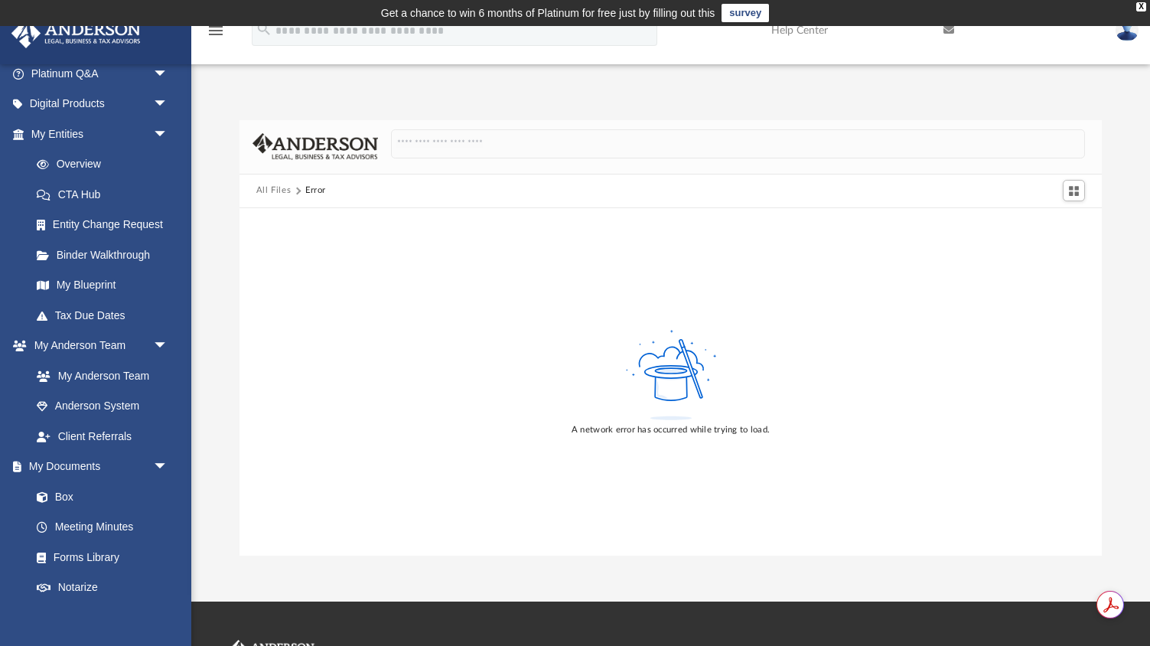
click at [265, 184] on button "All Files" at bounding box center [273, 191] width 35 height 14
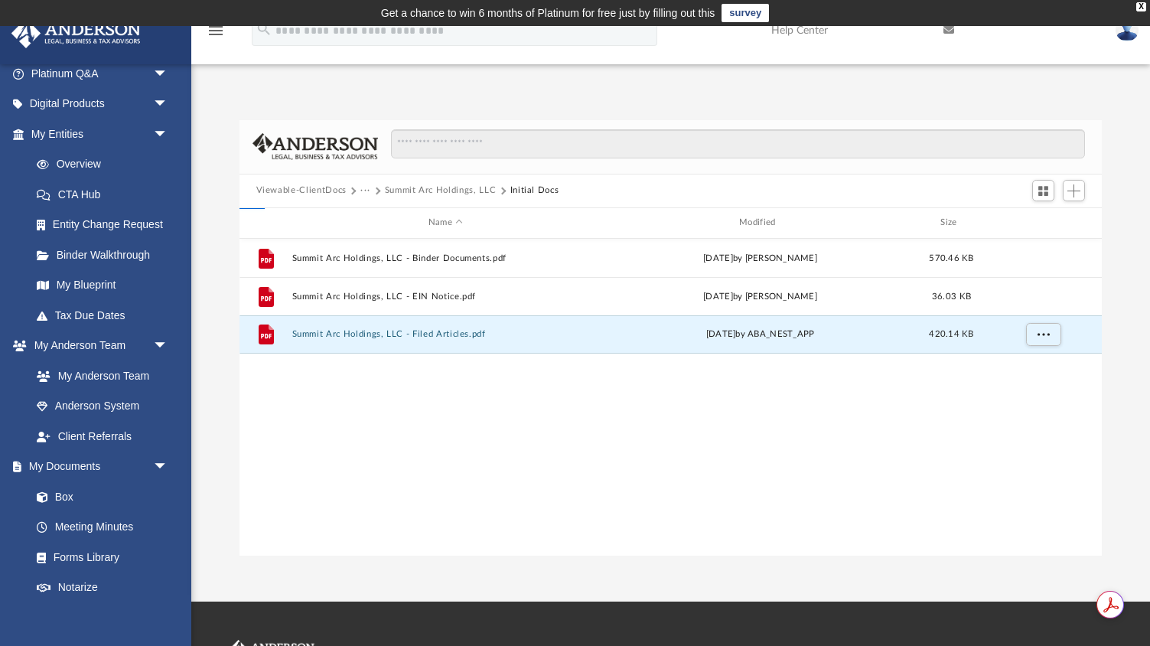
scroll to position [347, 863]
click at [369, 187] on button "···" at bounding box center [365, 191] width 10 height 14
click at [294, 188] on button "Viewable-ClientDocs" at bounding box center [301, 191] width 90 height 14
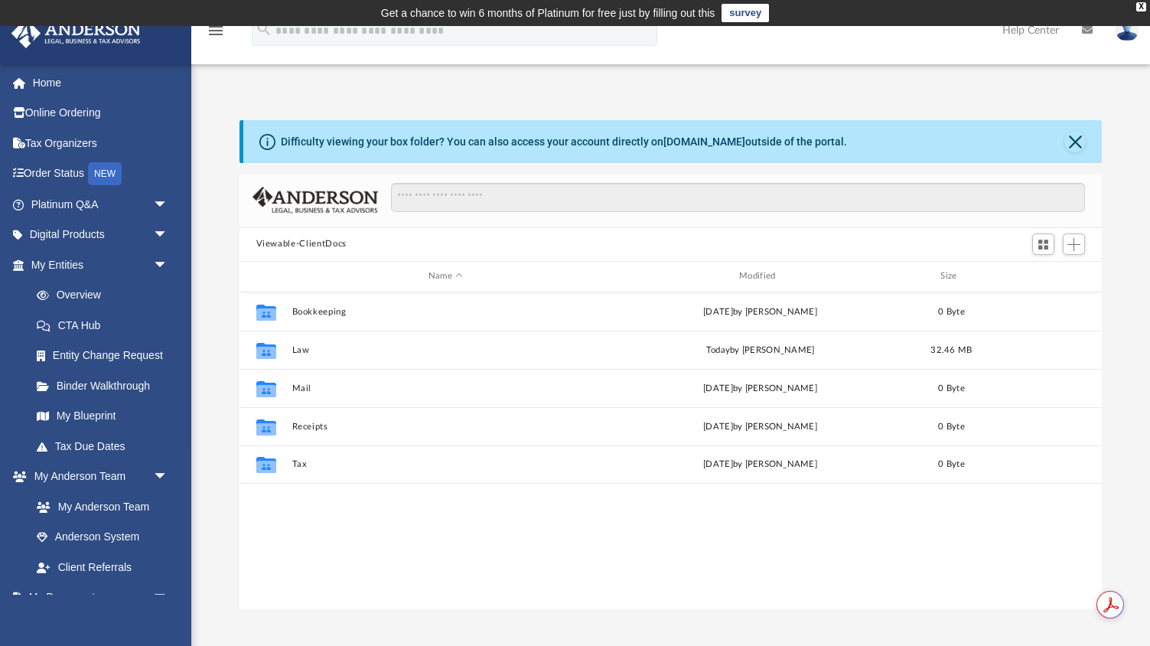
scroll to position [347, 863]
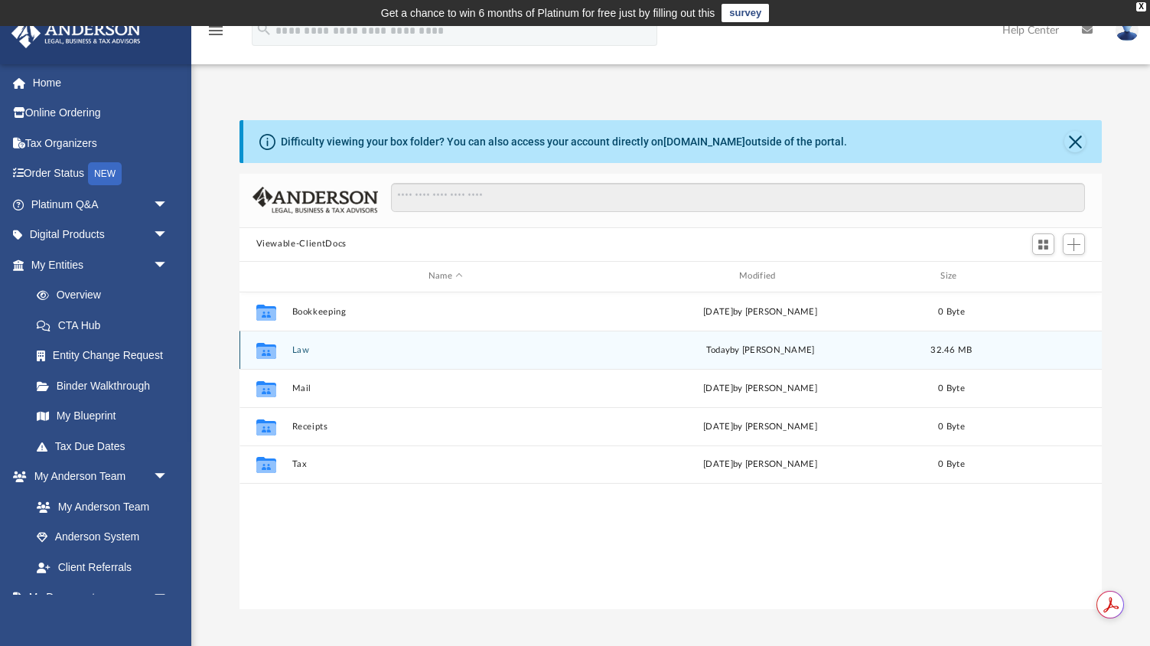
click at [301, 347] on button "Law" at bounding box center [445, 350] width 308 height 10
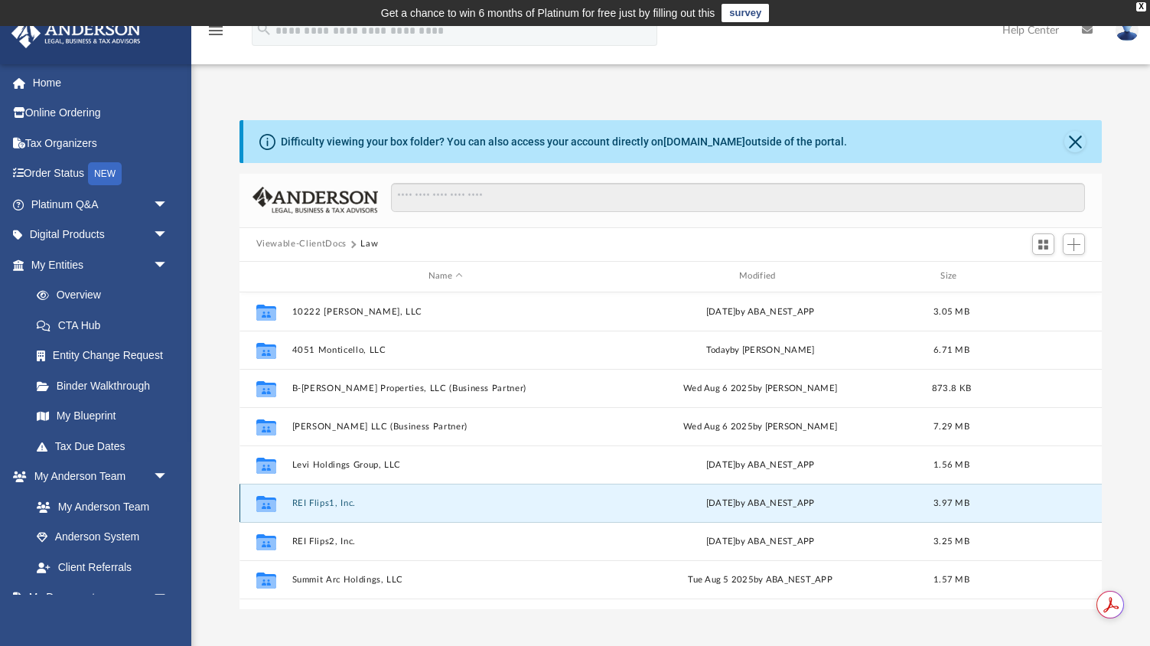
click at [313, 506] on button "REI Flips1, Inc." at bounding box center [445, 503] width 308 height 10
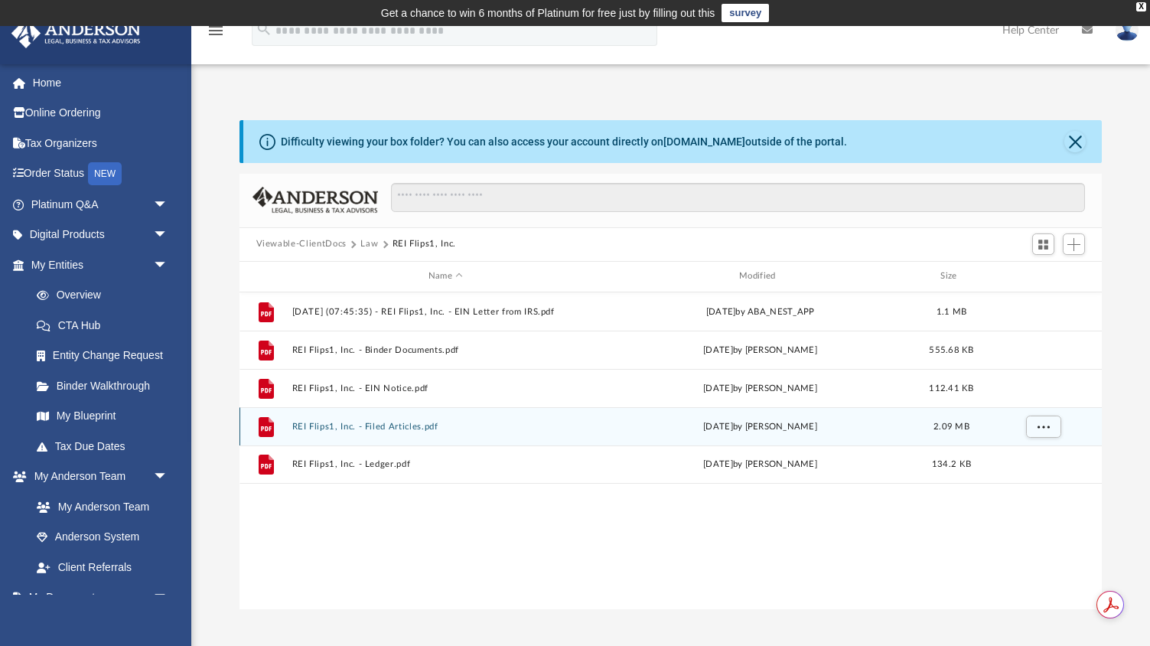
click at [340, 428] on button "REI Flips1, Inc. - Filed Articles.pdf" at bounding box center [445, 427] width 308 height 10
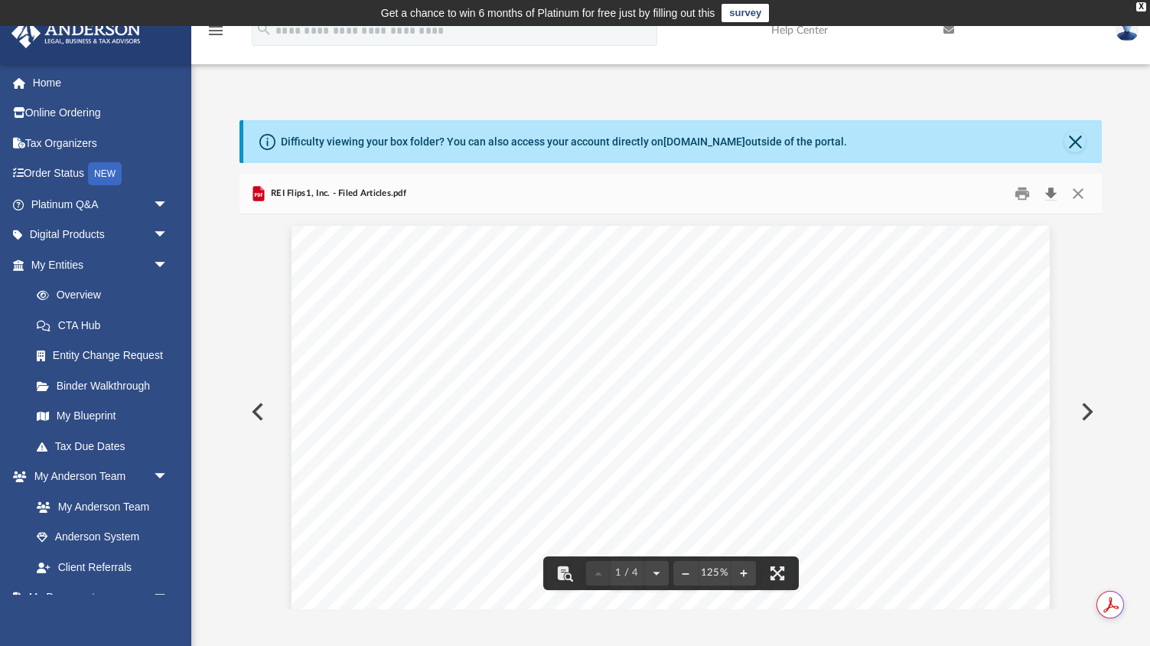
click at [1050, 194] on button "Download" at bounding box center [1051, 193] width 28 height 24
click at [1074, 194] on button "Close" at bounding box center [1078, 193] width 28 height 24
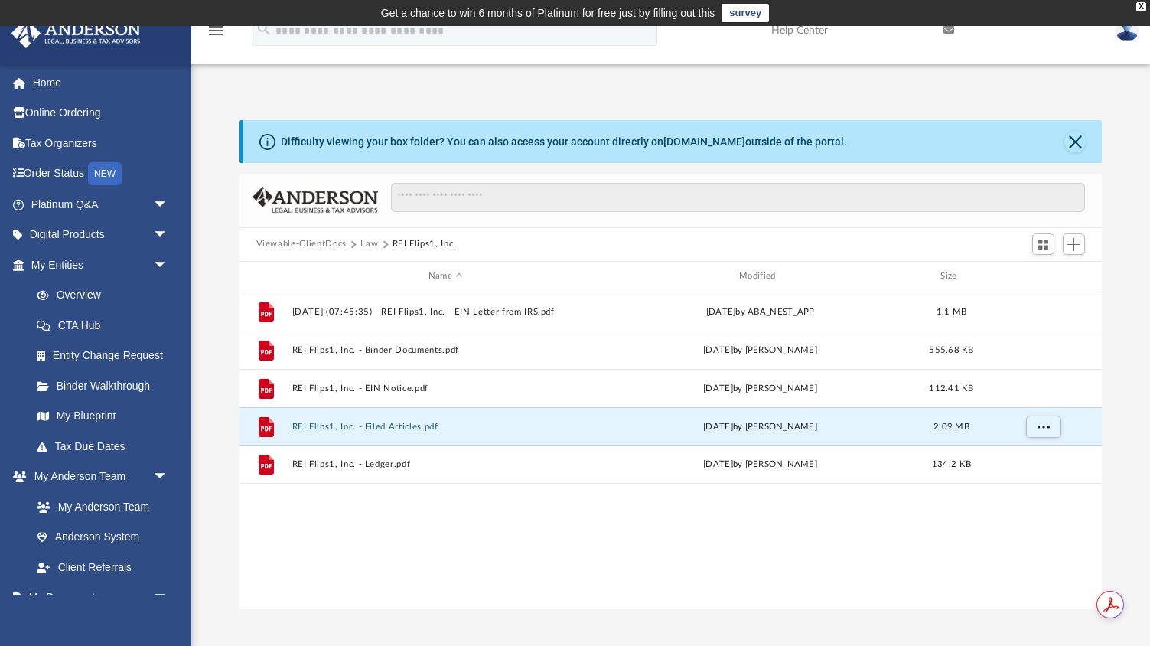
click at [369, 239] on button "Law" at bounding box center [369, 244] width 18 height 14
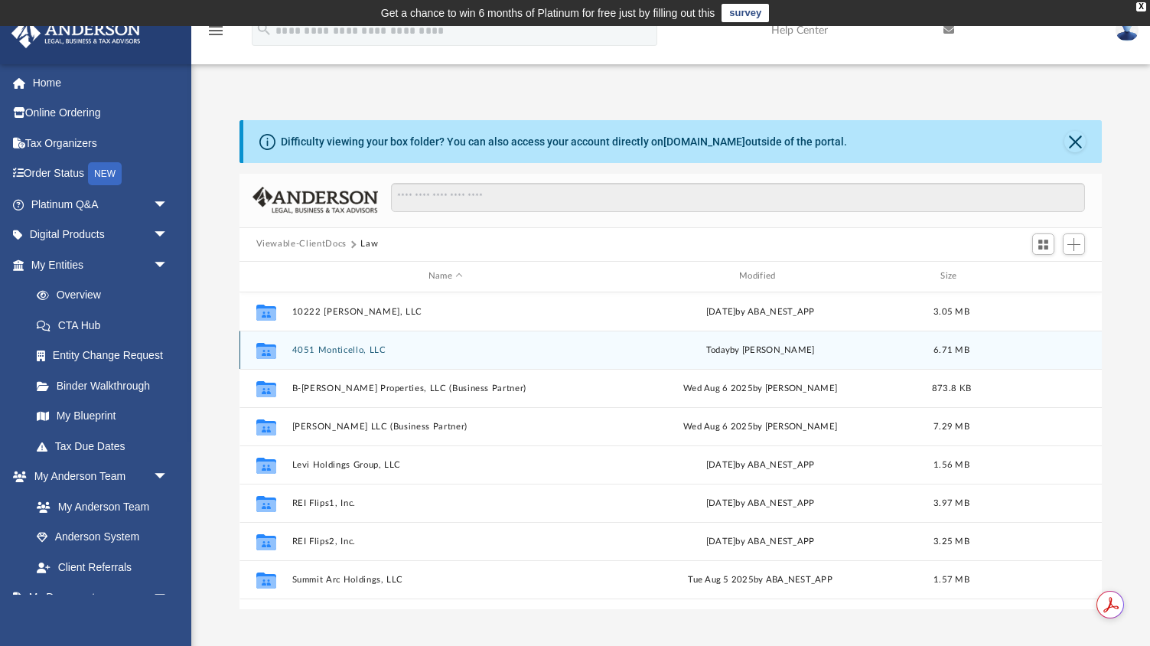
click at [340, 345] on button "4051 Monticello, LLC" at bounding box center [445, 350] width 308 height 10
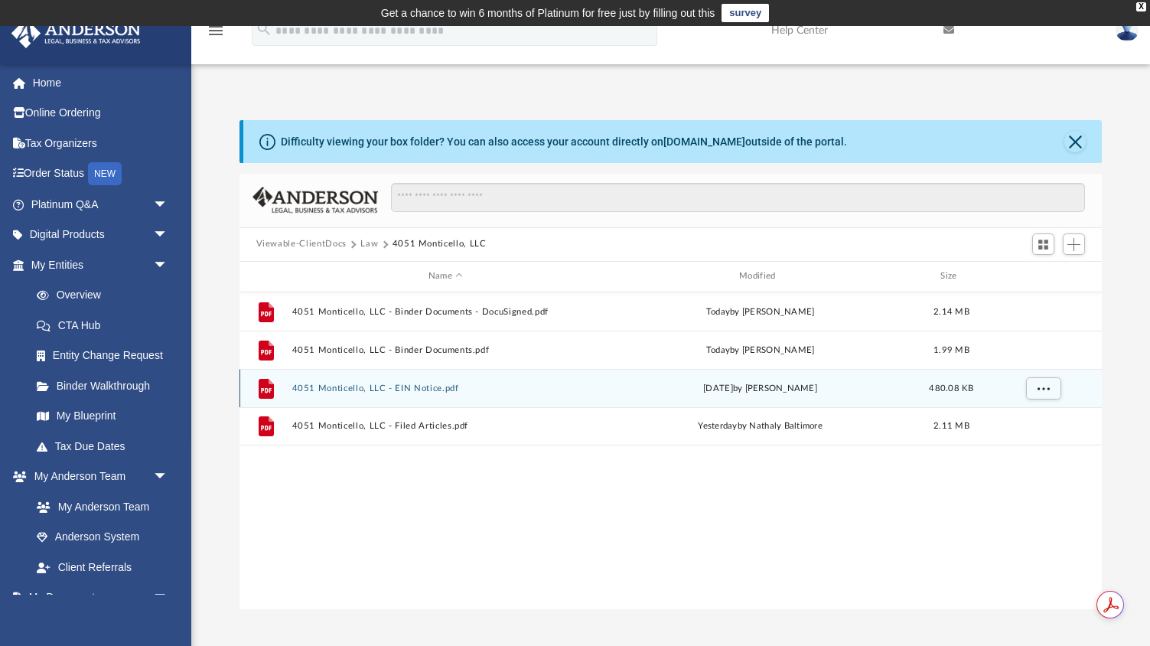
click at [384, 384] on button "4051 Monticello, LLC - EIN Notice.pdf" at bounding box center [445, 388] width 308 height 10
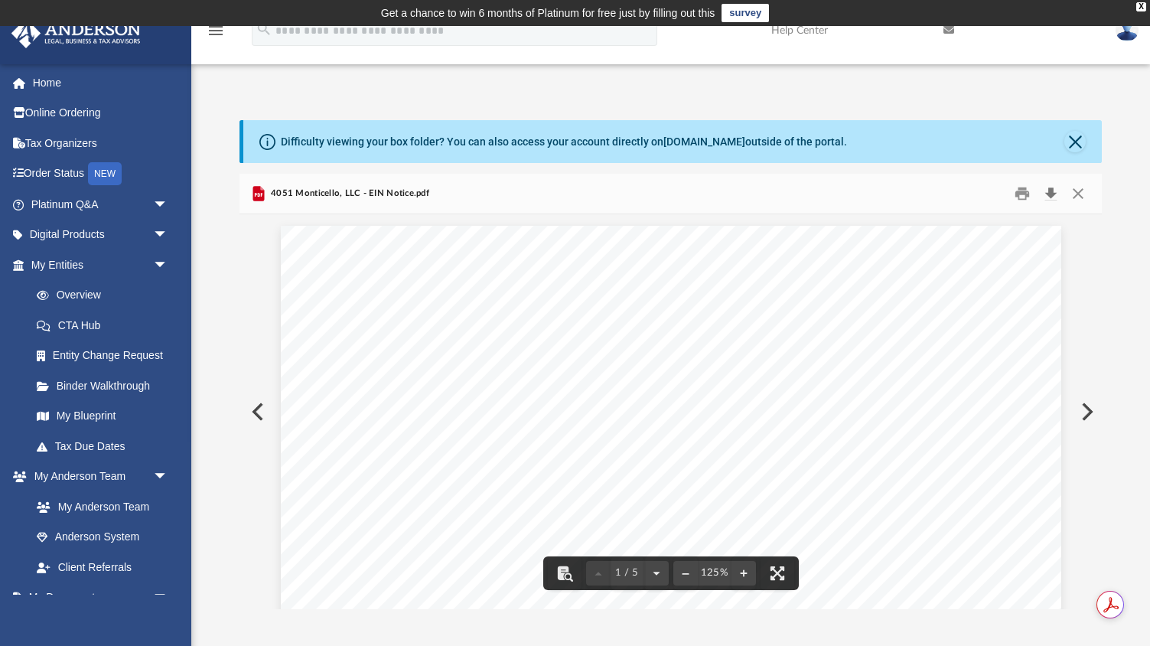
click at [1053, 194] on button "Download" at bounding box center [1051, 193] width 28 height 24
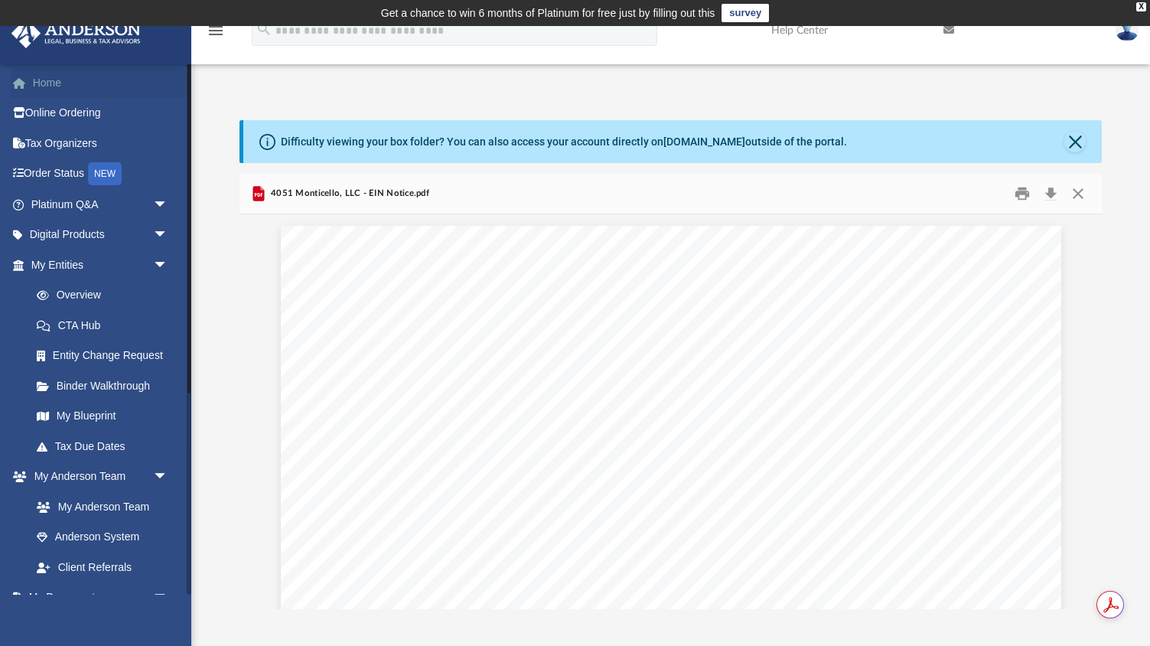
click at [67, 76] on link "Home" at bounding box center [101, 82] width 181 height 31
